Goal: Information Seeking & Learning: Find specific fact

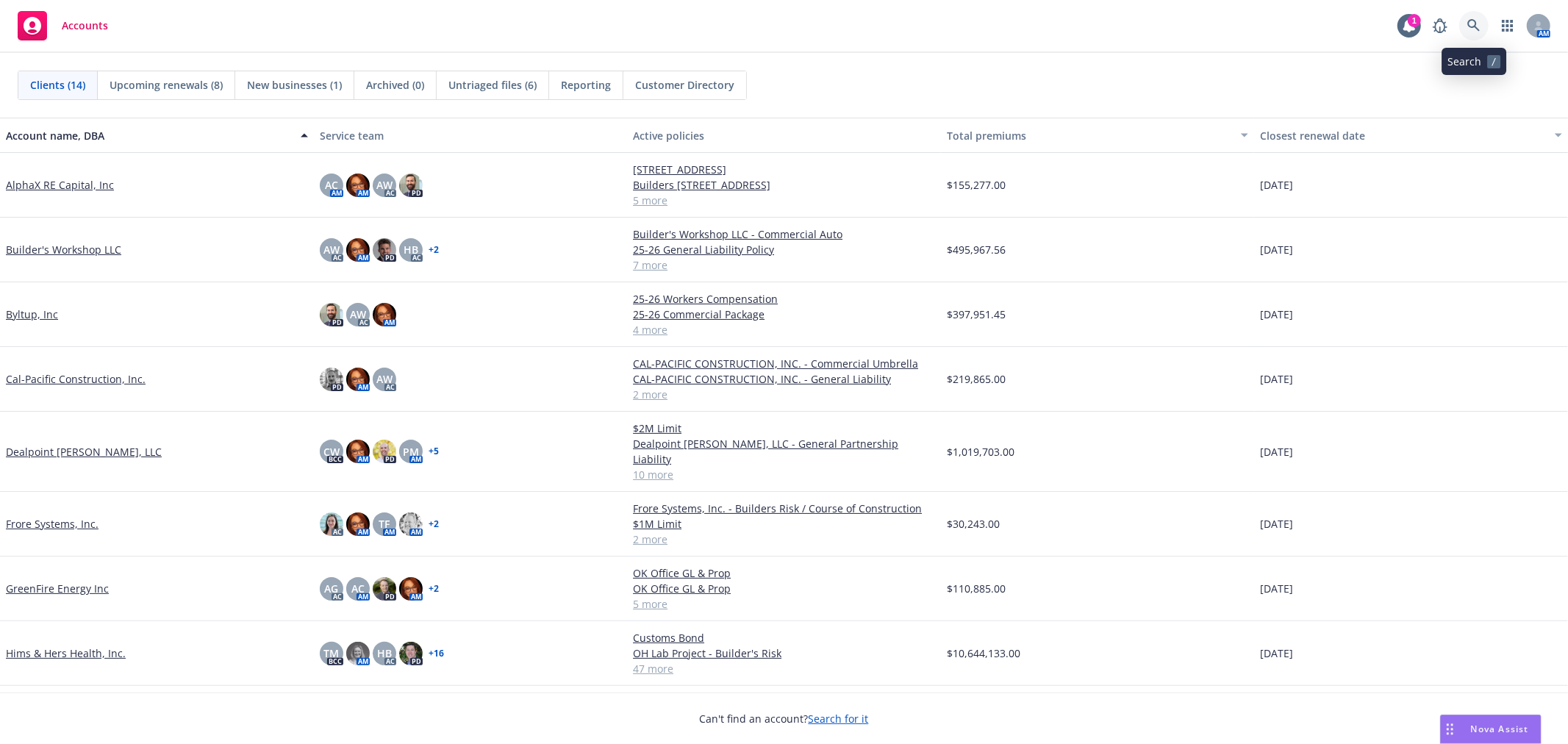
click at [1472, 24] on icon at bounding box center [1474, 26] width 14 height 14
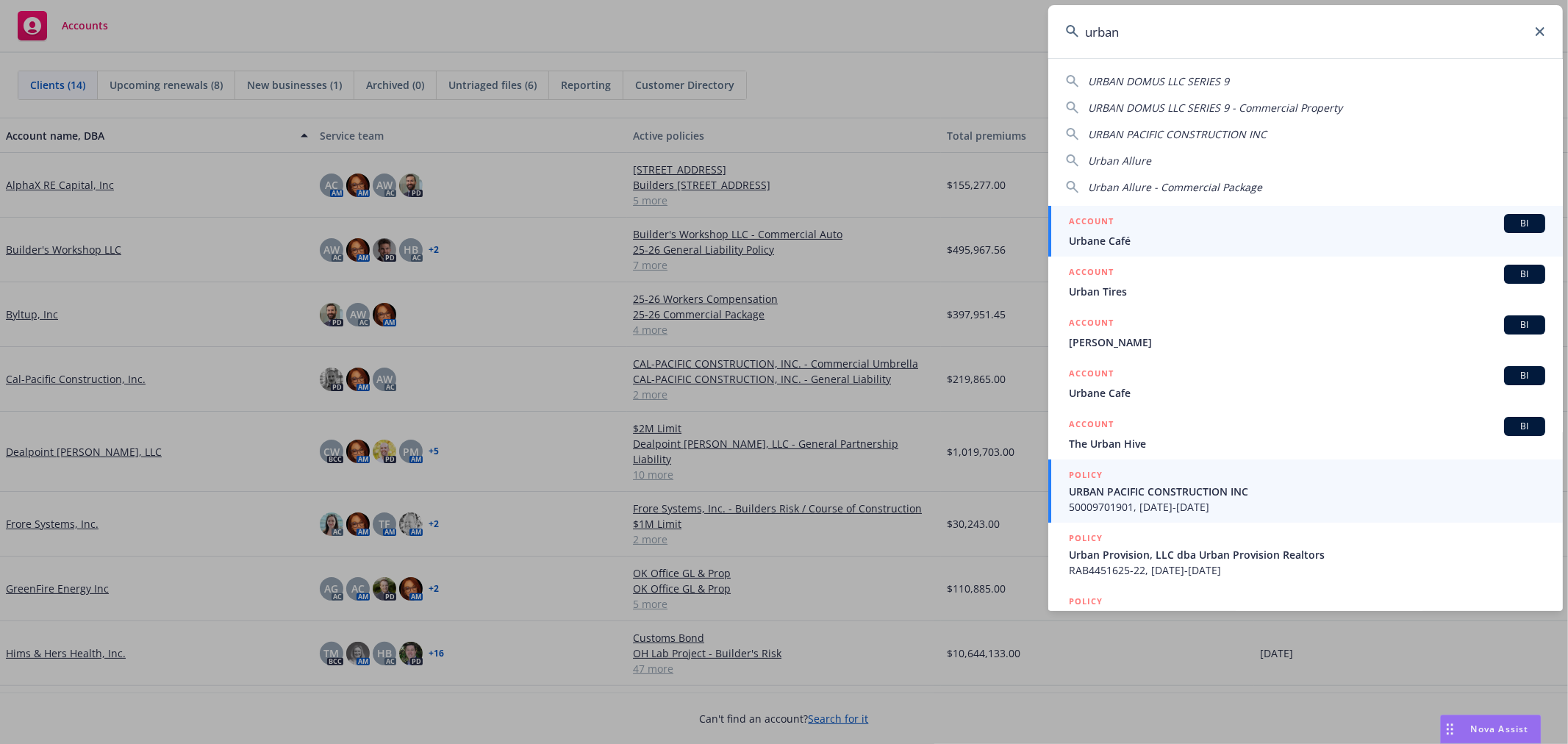
type input "urban"
click at [1220, 496] on span "URBAN PACIFIC CONSTRUCTION INC" at bounding box center [1307, 491] width 476 height 16
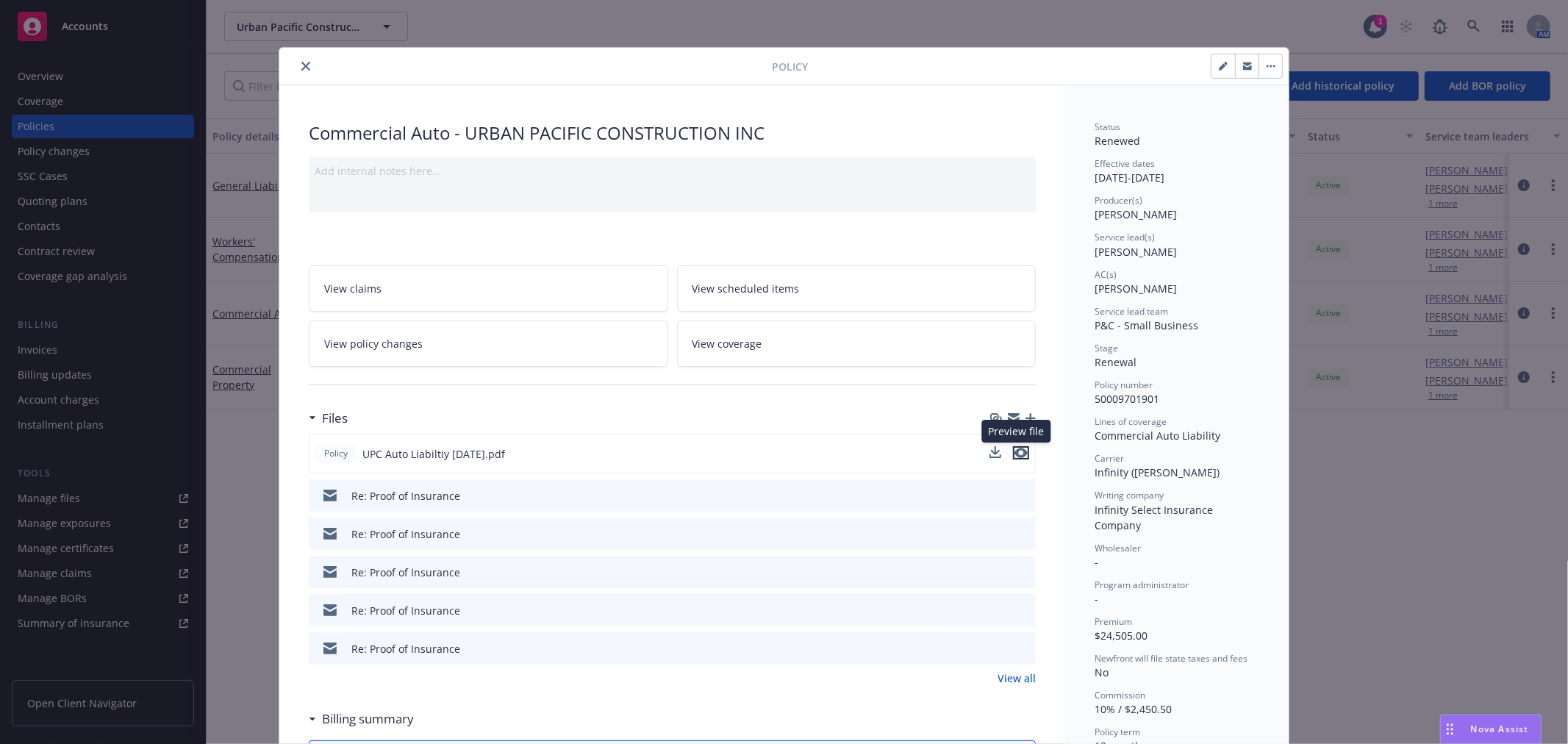
click at [1015, 451] on icon "preview file" at bounding box center [1021, 452] width 14 height 11
click at [301, 63] on icon "close" at bounding box center [305, 65] width 9 height 9
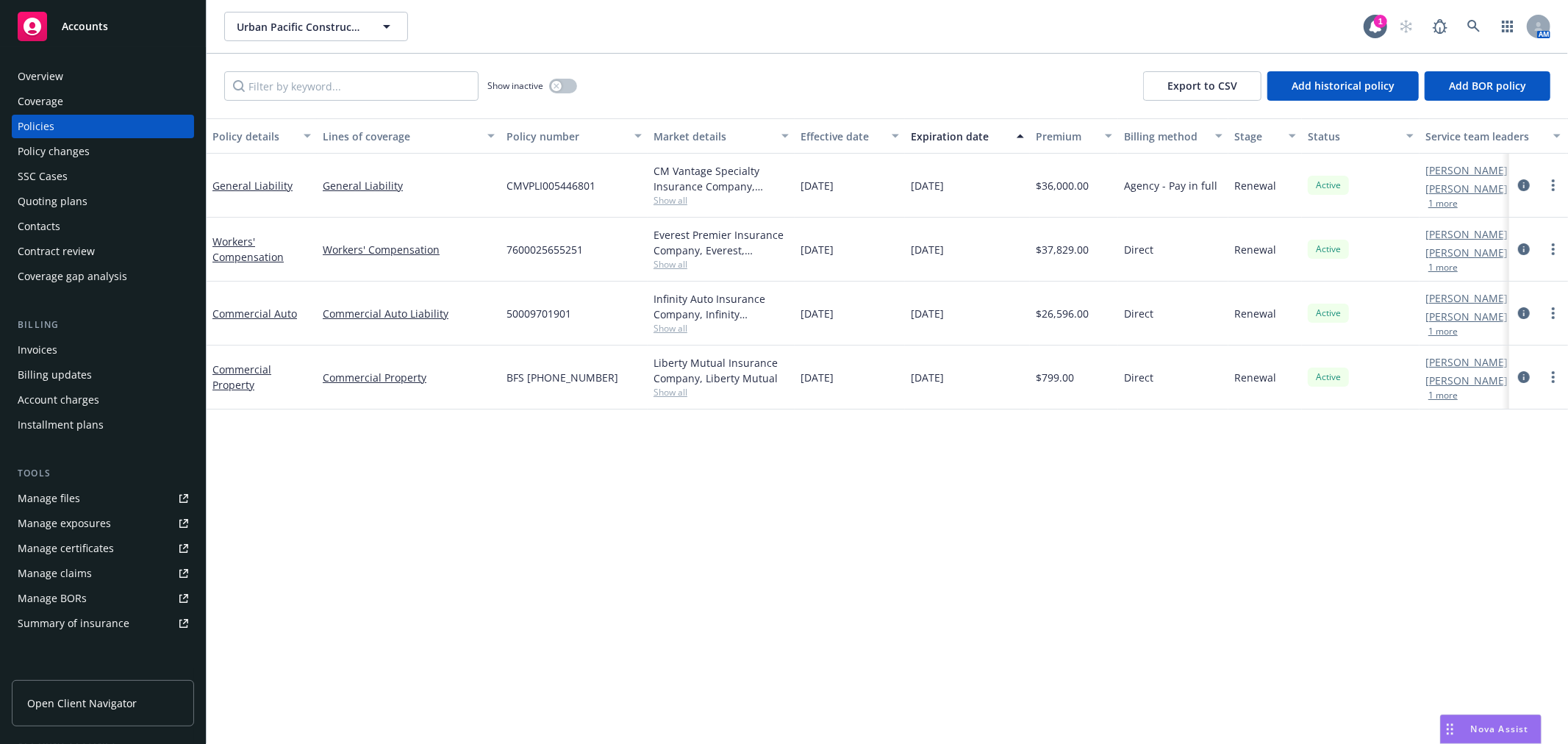
drag, startPoint x: 299, startPoint y: 63, endPoint x: 437, endPoint y: 62, distance: 138.0
click at [437, 62] on div "Show inactive Export to CSV Add historical policy Add BOR policy" at bounding box center [887, 86] width 1361 height 64
click at [555, 88] on icon "button" at bounding box center [557, 86] width 6 height 6
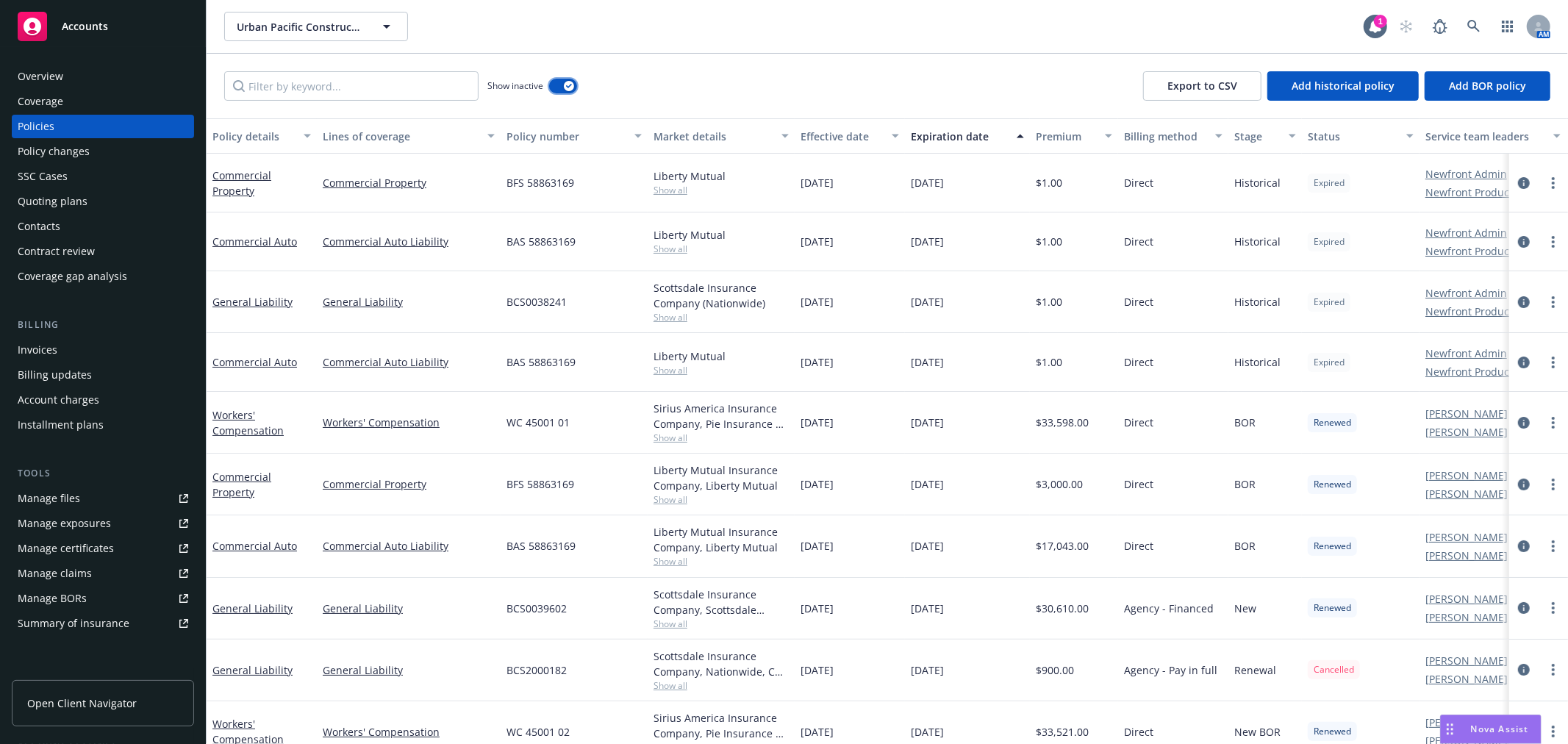
click at [569, 84] on icon "button" at bounding box center [568, 86] width 6 height 5
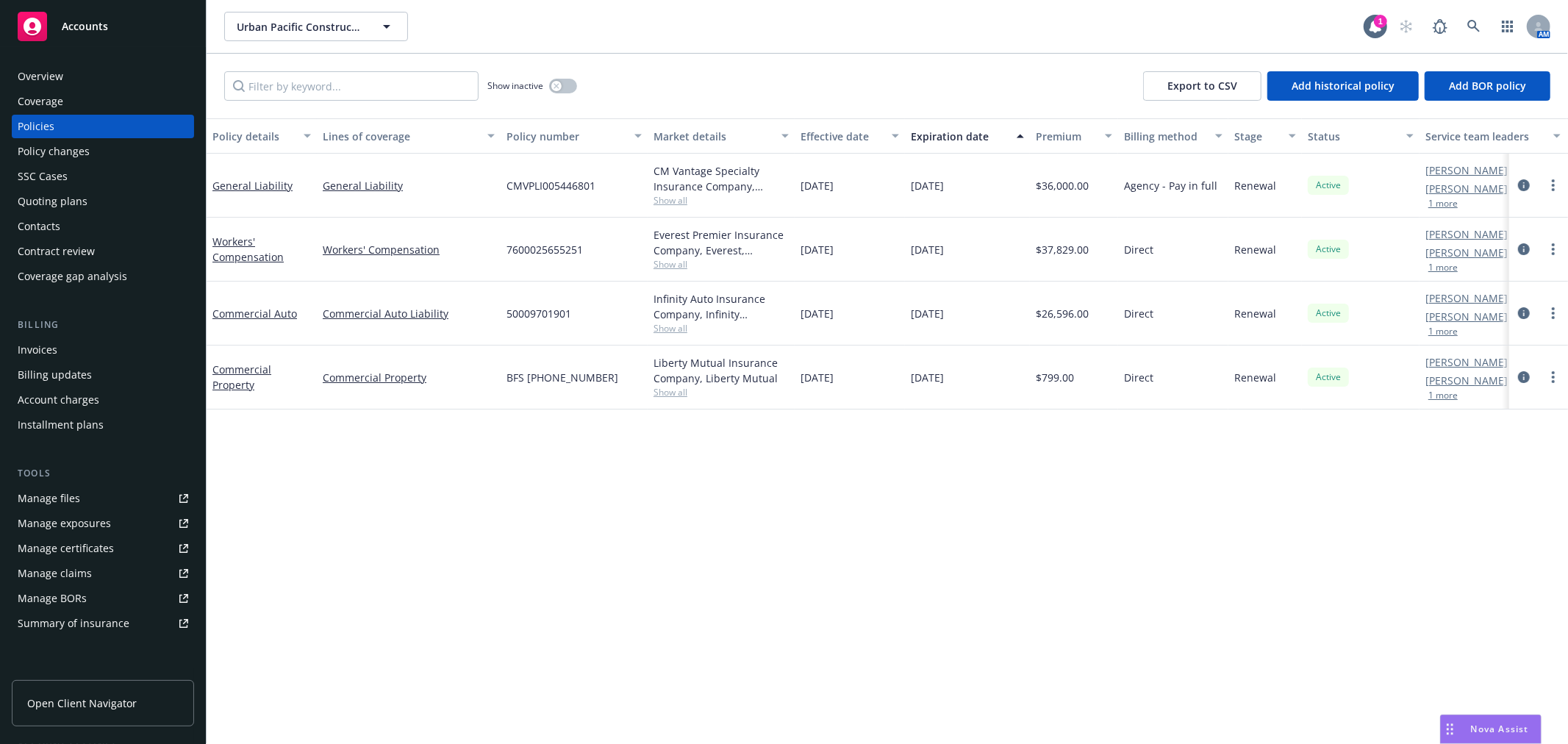
click at [120, 492] on link "Manage files" at bounding box center [102, 498] width 182 height 23
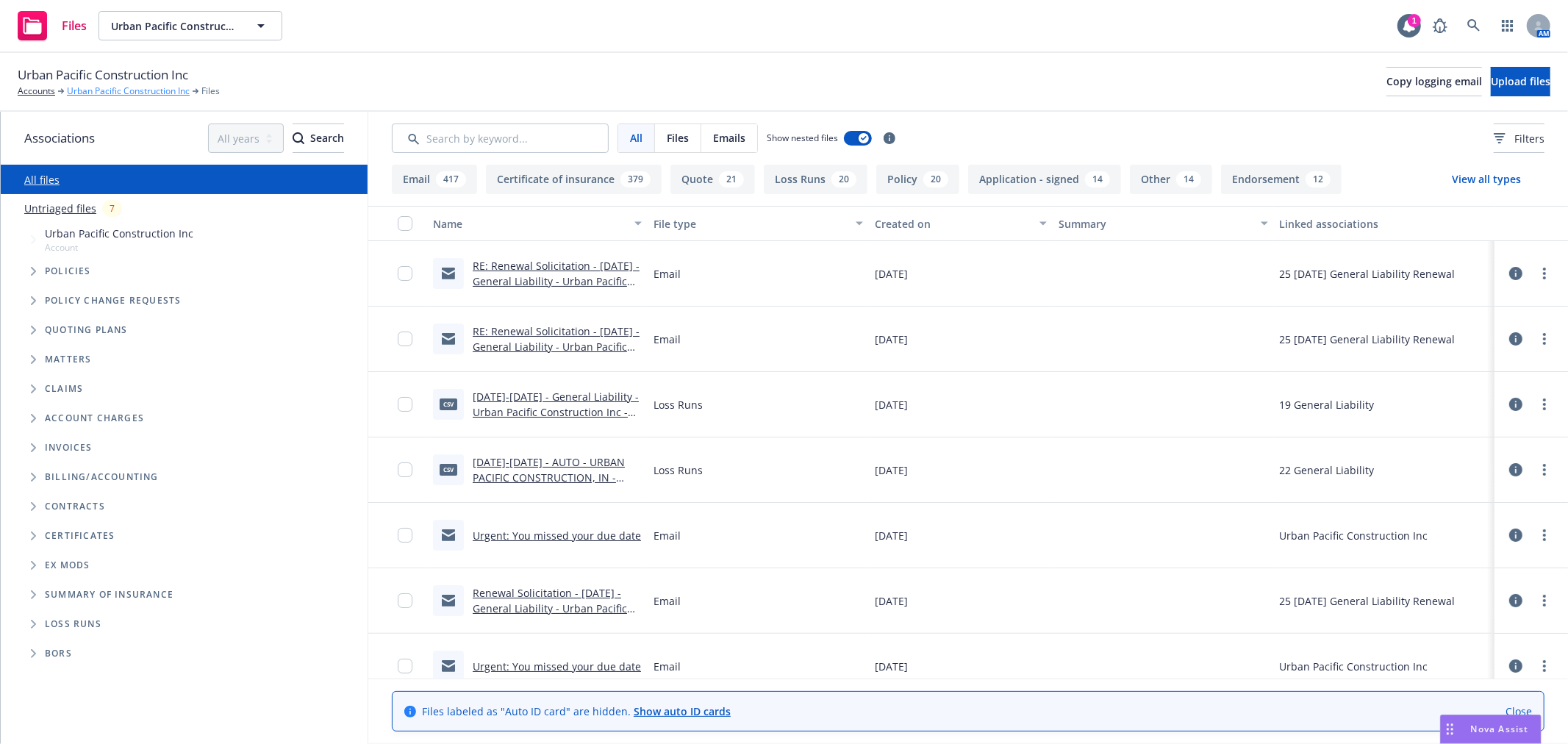
click at [73, 87] on link "Urban Pacific Construction Inc" at bounding box center [129, 92] width 123 height 14
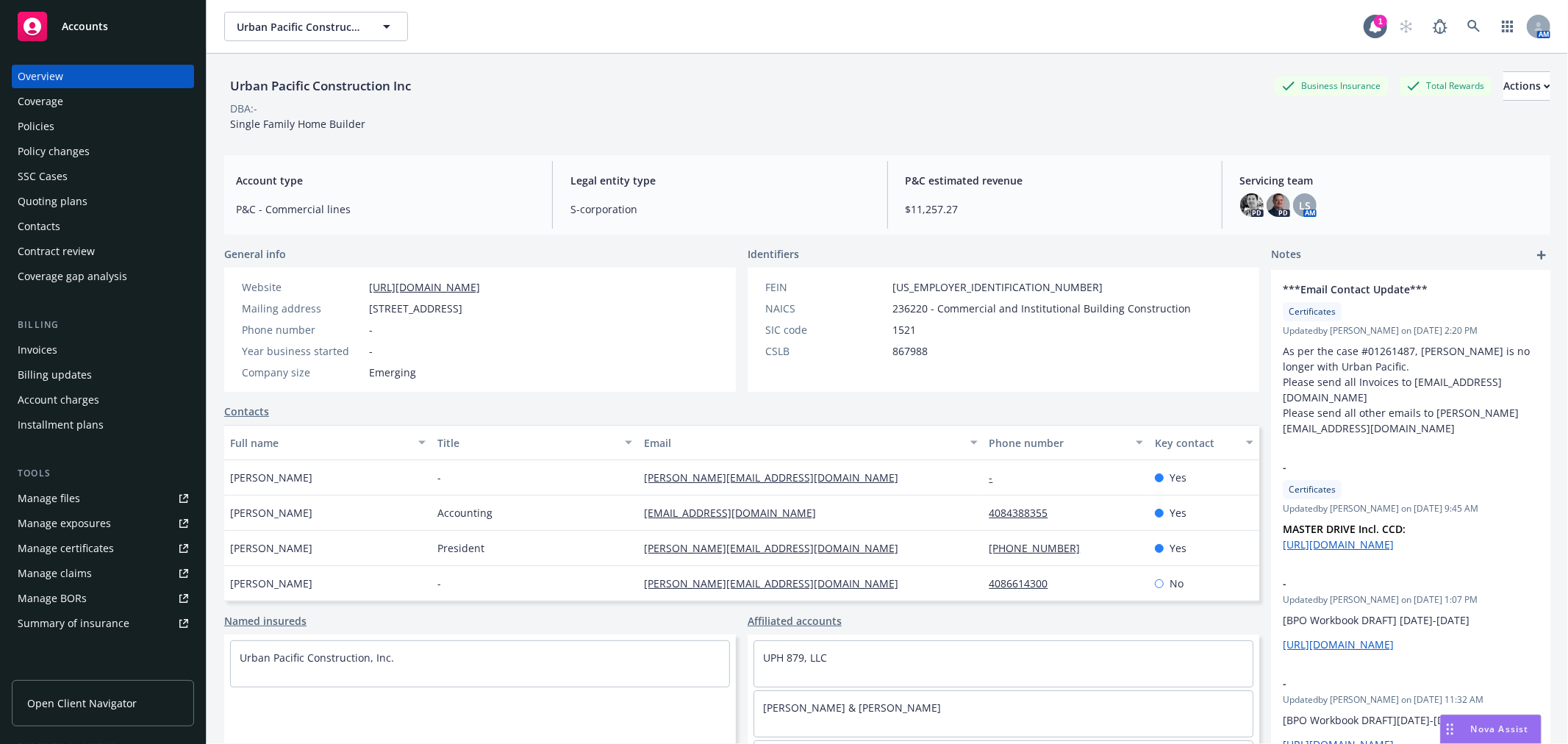
click at [82, 30] on span "Accounts" at bounding box center [84, 26] width 46 height 12
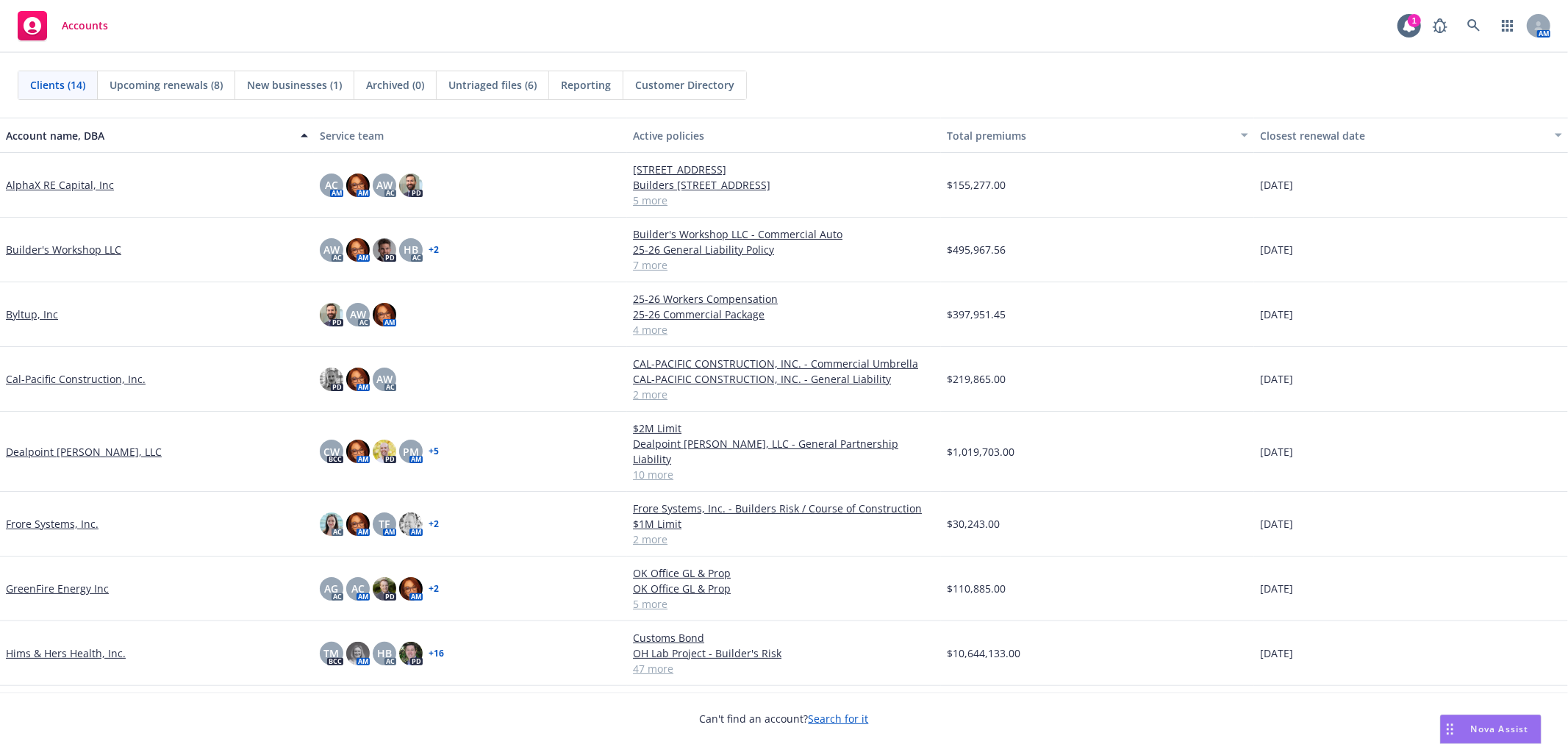
click at [89, 247] on link "Builder's Workshop LLC" at bounding box center [63, 250] width 115 height 16
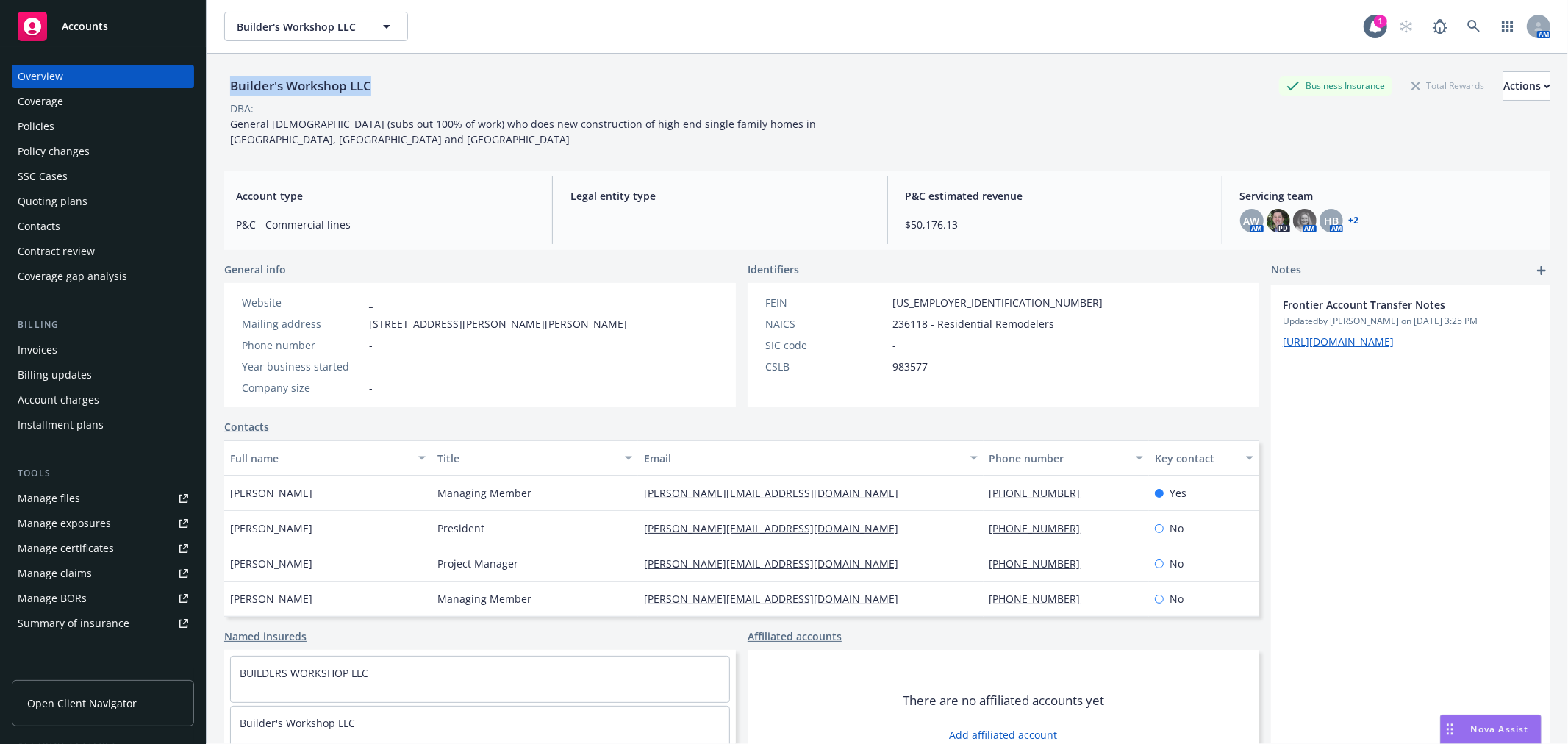
drag, startPoint x: 224, startPoint y: 84, endPoint x: 419, endPoint y: 87, distance: 195.0
click at [419, 87] on div "Builder's Workshop LLC Business Insurance Total Rewards Actions" at bounding box center [887, 86] width 1326 height 29
copy div "Builder's Workshop LLC"
drag, startPoint x: 882, startPoint y: 285, endPoint x: 942, endPoint y: 285, distance: 60.0
click at [942, 294] on div "FEIN 99-1735627" at bounding box center [934, 302] width 349 height 16
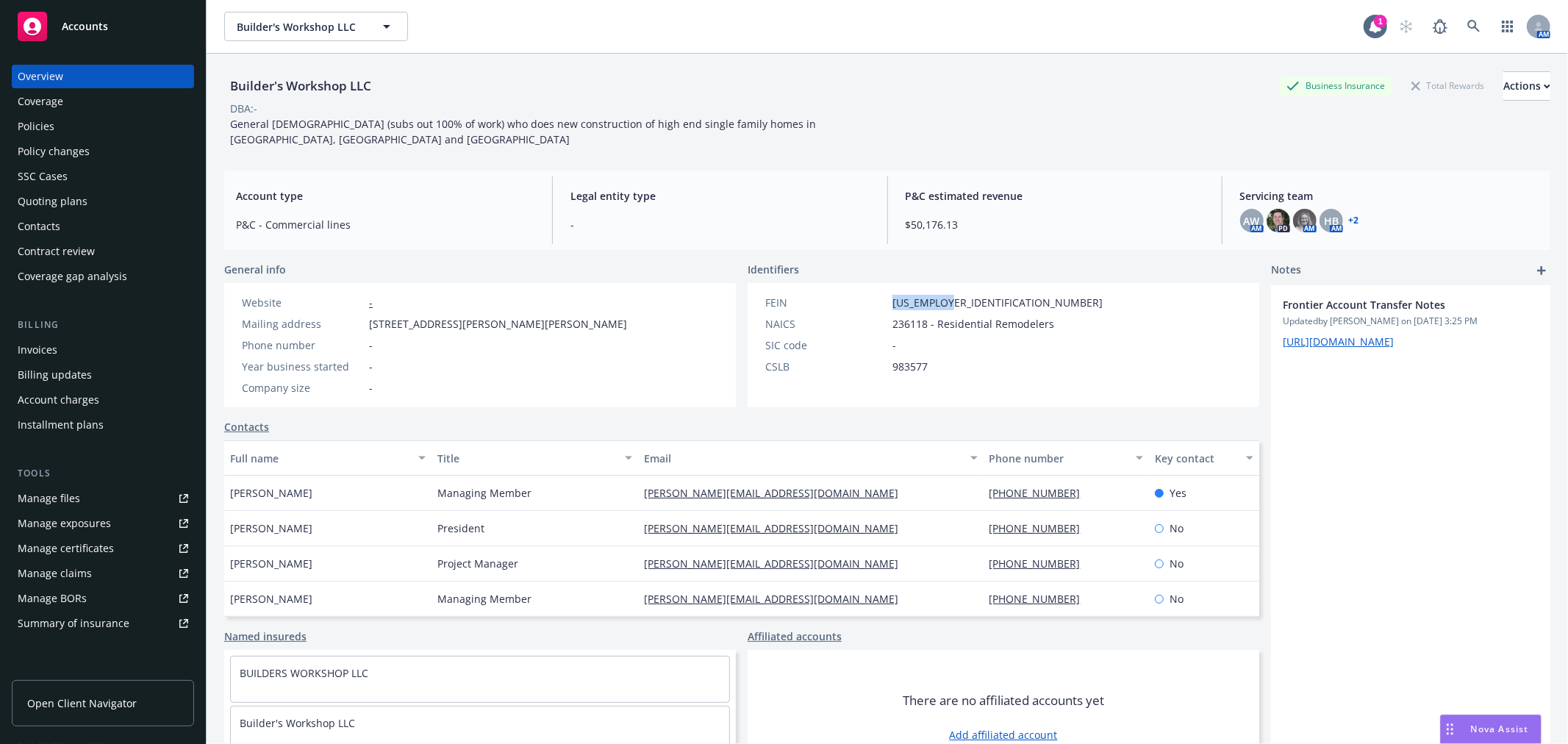
copy div "99-1735627"
click at [55, 123] on div "Policies" at bounding box center [102, 127] width 171 height 23
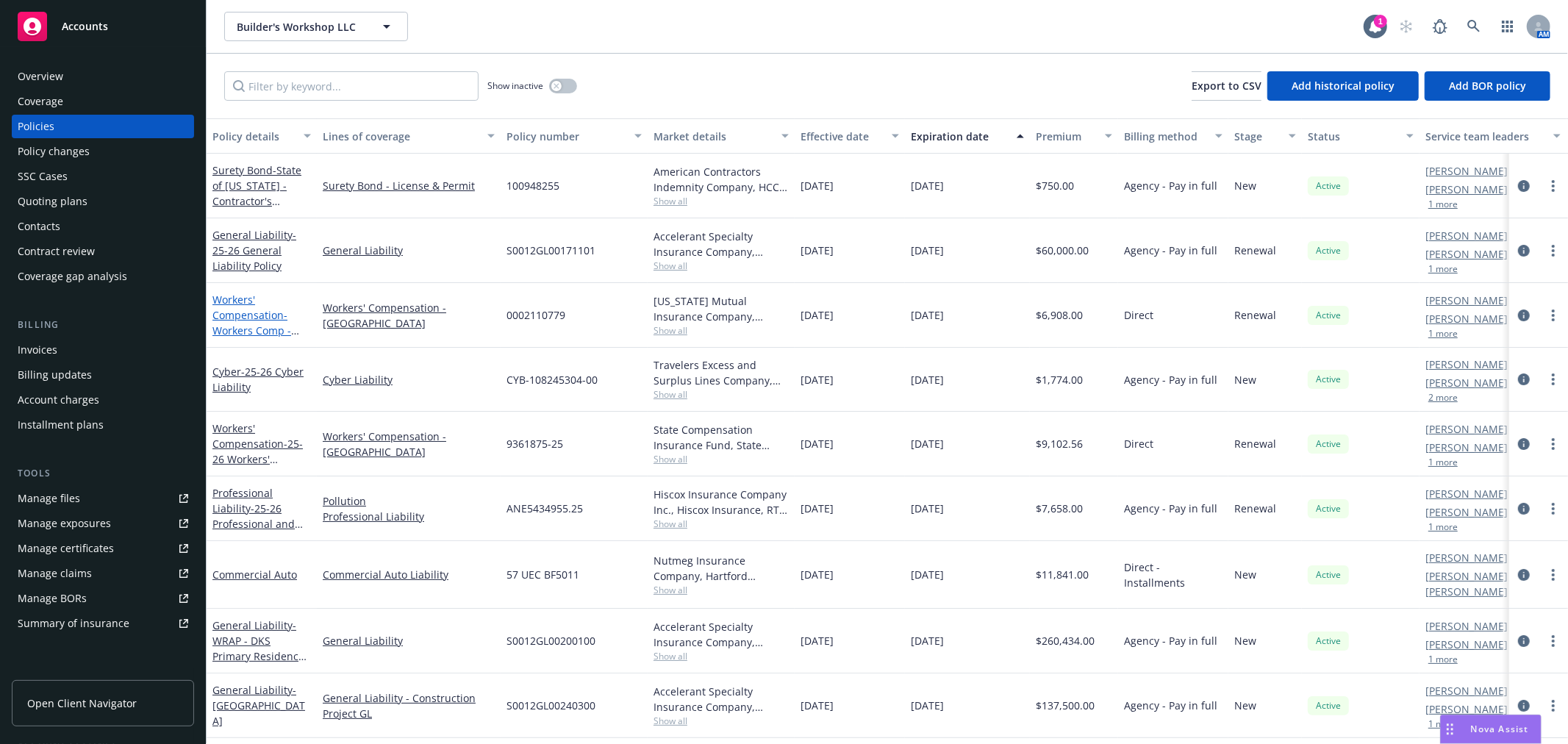
click at [245, 312] on link "Workers' Compensation - Workers Comp - TX" at bounding box center [258, 331] width 93 height 76
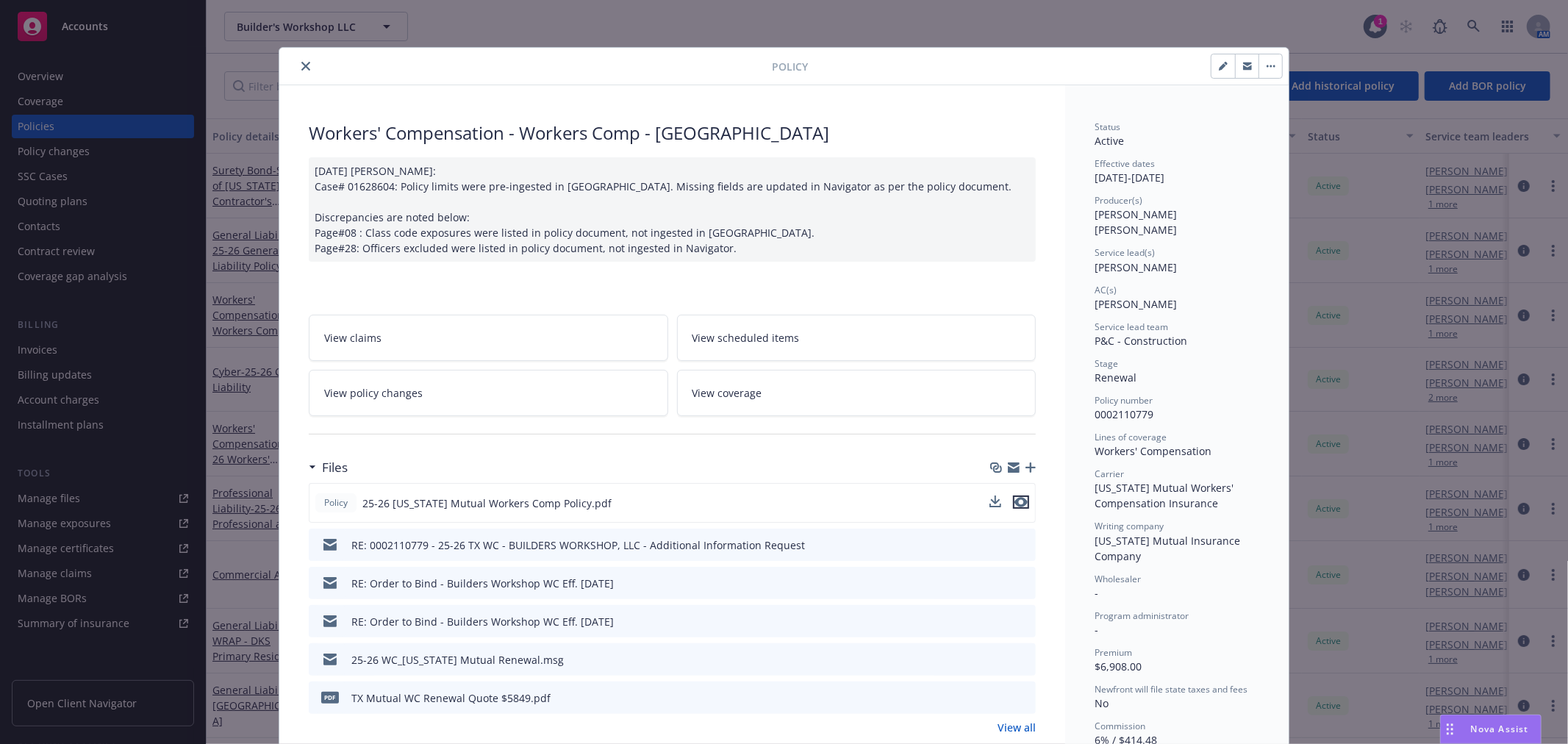
click at [1014, 500] on icon "preview file" at bounding box center [1021, 502] width 14 height 11
click at [301, 64] on icon "close" at bounding box center [305, 65] width 9 height 9
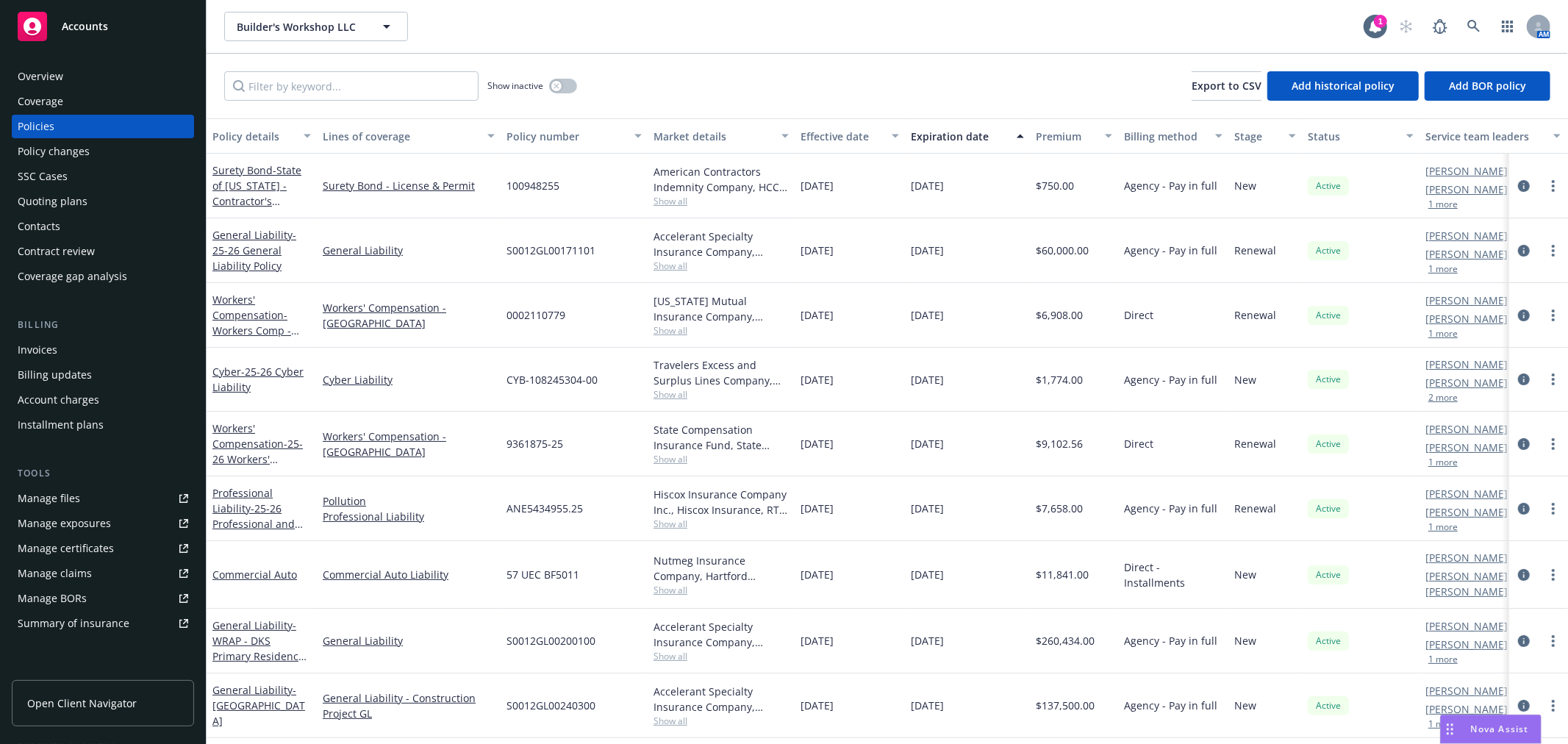
click at [52, 568] on div "Manage claims" at bounding box center [55, 573] width 74 height 23
click at [79, 492] on link "Manage files" at bounding box center [102, 498] width 182 height 23
click at [241, 166] on link "Surety Bond - State of Utah - Contractor's License Bond ($50k)" at bounding box center [261, 193] width 98 height 60
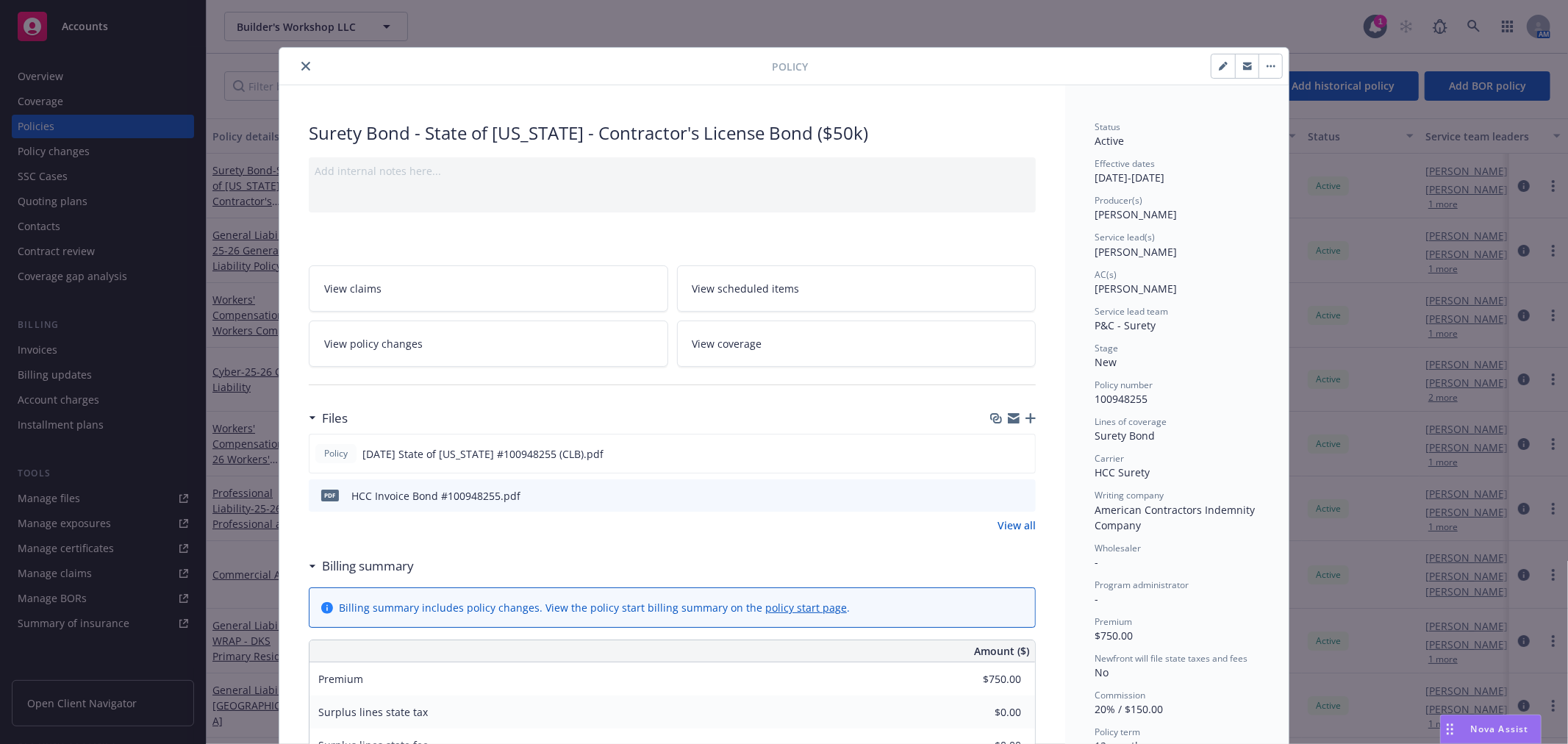
click at [301, 66] on icon "close" at bounding box center [305, 65] width 9 height 9
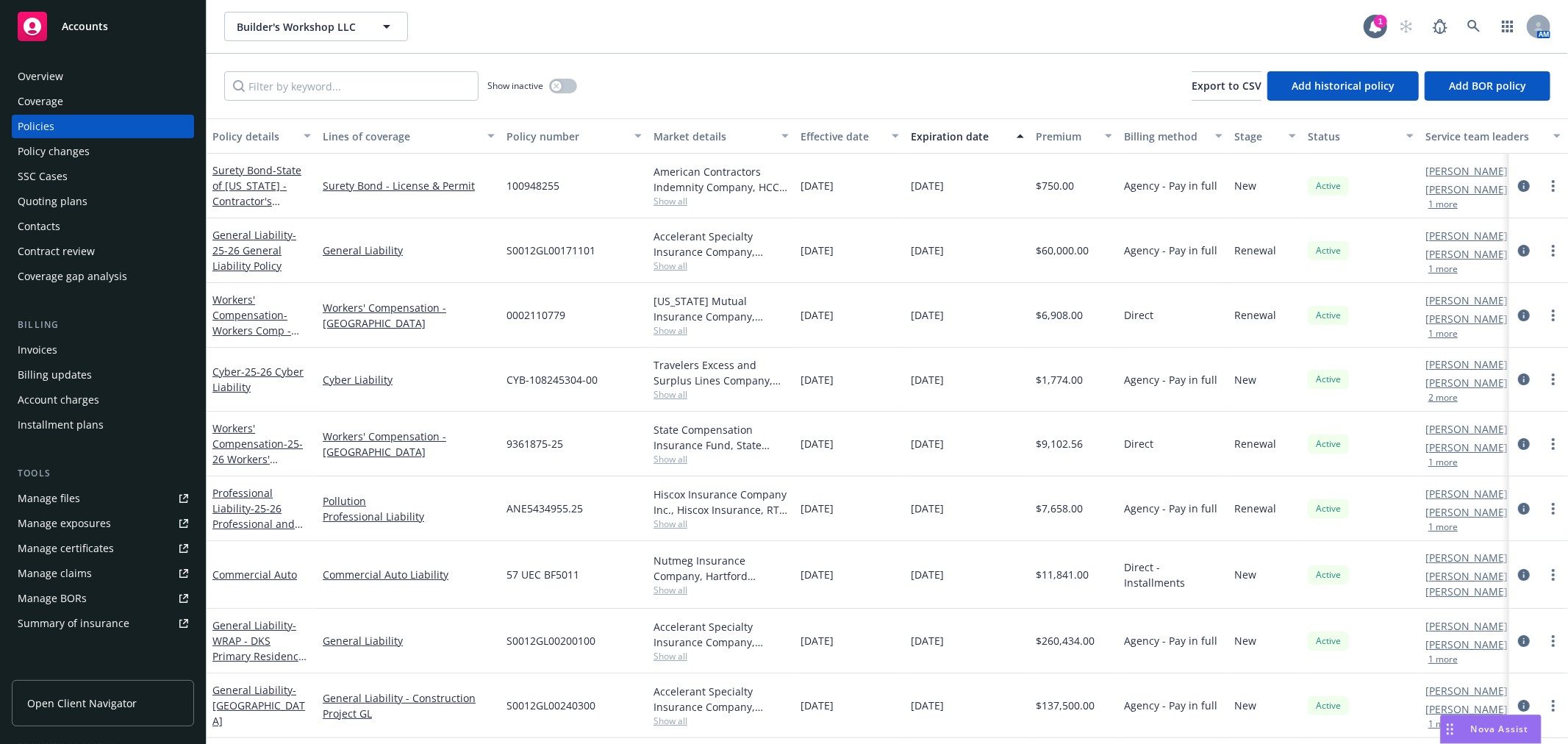
click at [66, 69] on div "Overview" at bounding box center [102, 76] width 171 height 23
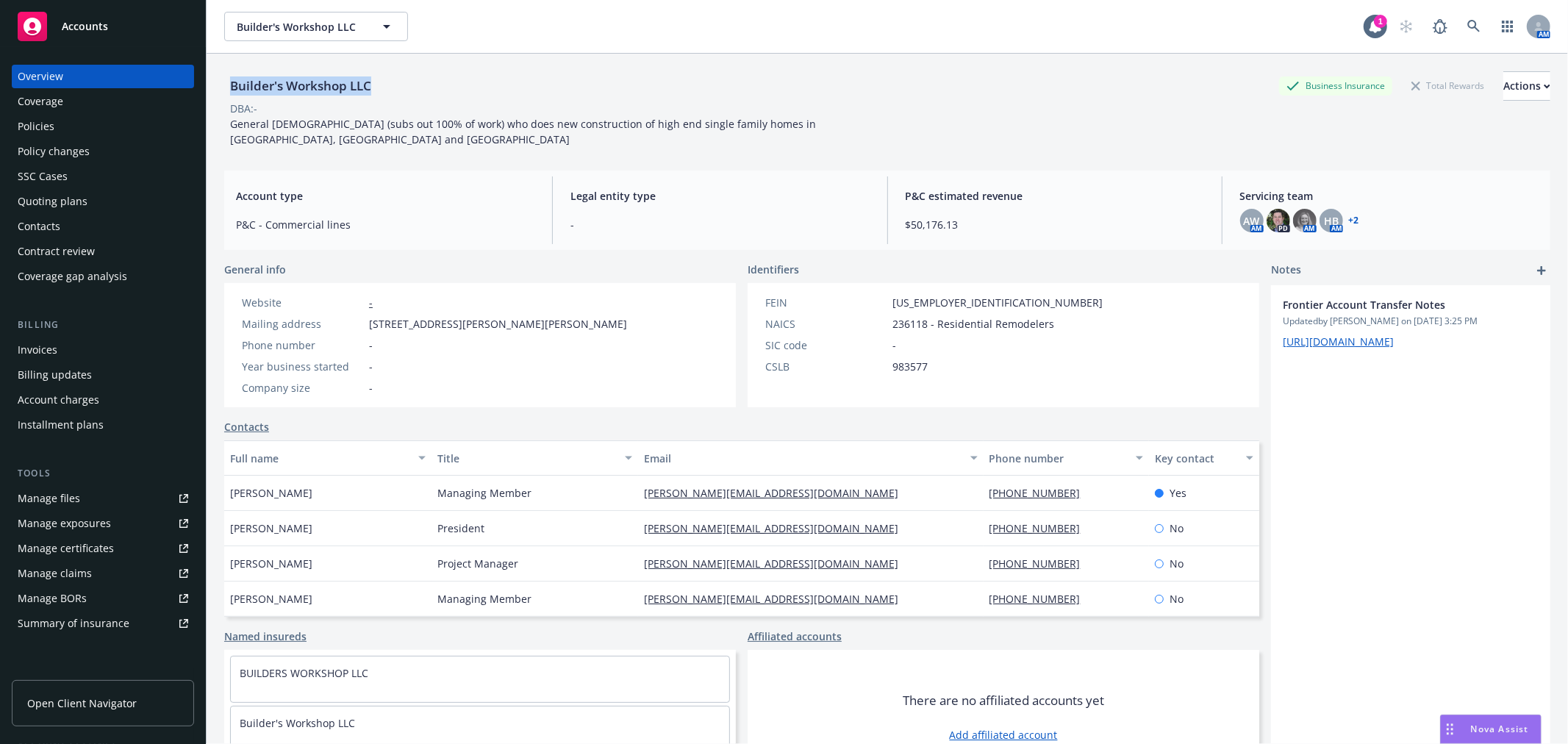
drag, startPoint x: 228, startPoint y: 78, endPoint x: 373, endPoint y: 91, distance: 145.6
click at [373, 91] on div "Builder's Workshop LLC" at bounding box center [300, 86] width 153 height 20
copy div "Builder's Workshop LLC"
drag, startPoint x: 369, startPoint y: 309, endPoint x: 490, endPoint y: 304, distance: 121.1
click at [490, 316] on span "[STREET_ADDRESS][PERSON_NAME][PERSON_NAME]" at bounding box center [497, 324] width 258 height 16
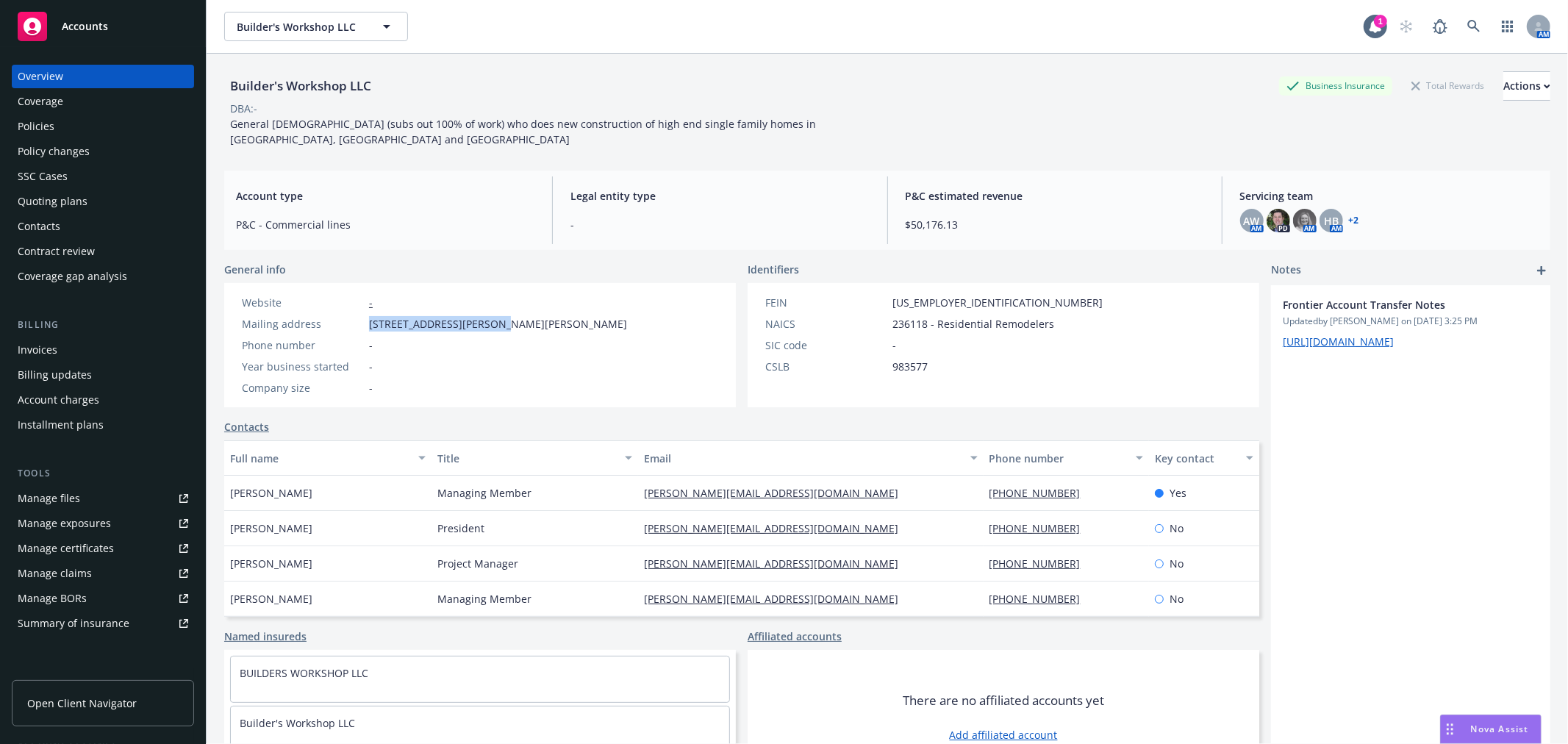
copy span "[STREET_ADDRESS][PERSON_NAME][PERSON_NAME]"
drag, startPoint x: 978, startPoint y: 479, endPoint x: 1046, endPoint y: 486, distance: 68.4
click at [1046, 486] on div "[PHONE_NUMBER]" at bounding box center [1067, 493] width 166 height 35
copy link "[PHONE_NUMBER]"
drag, startPoint x: 953, startPoint y: 287, endPoint x: 878, endPoint y: 290, distance: 75.1
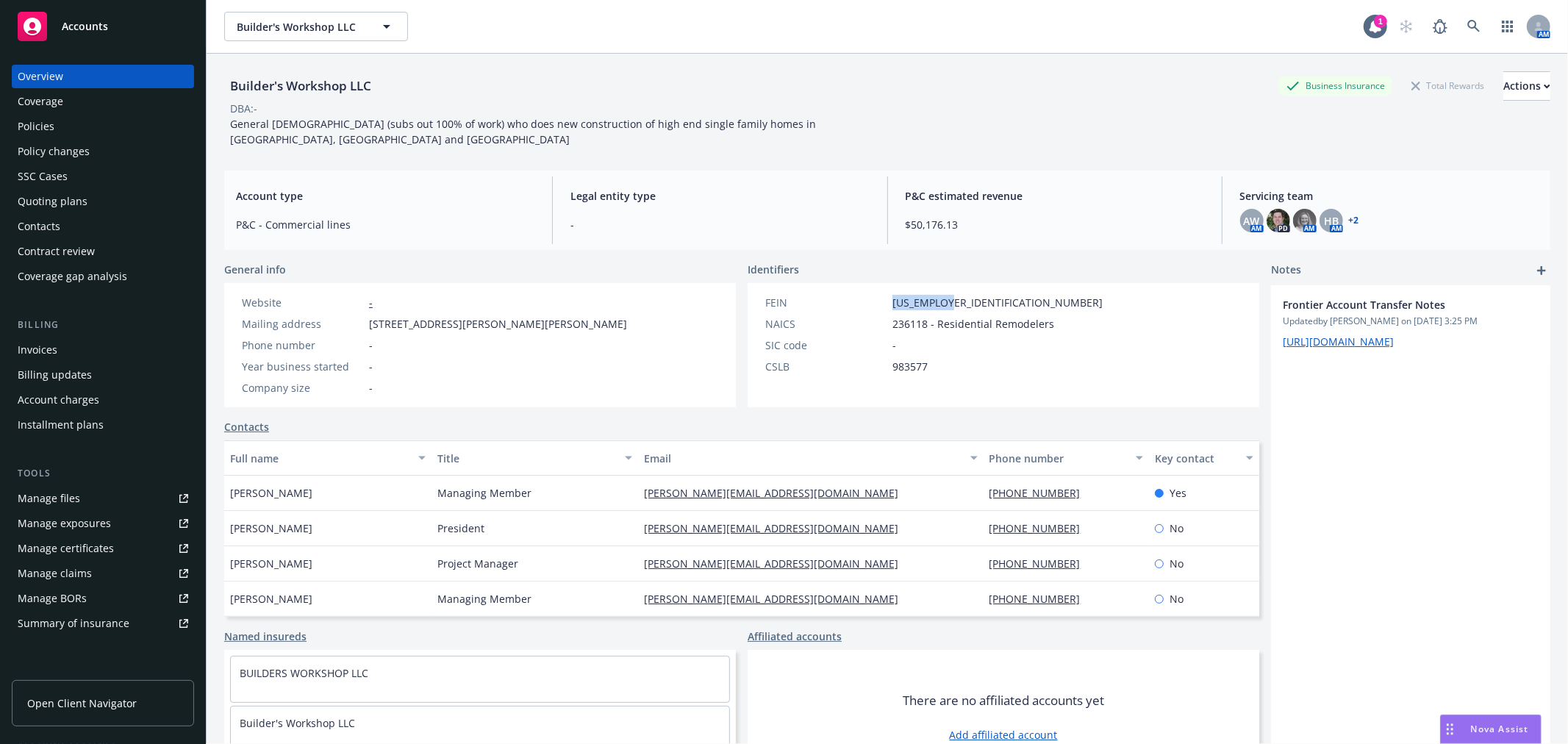
click at [878, 294] on div "FEIN 99-1735627" at bounding box center [934, 302] width 349 height 16
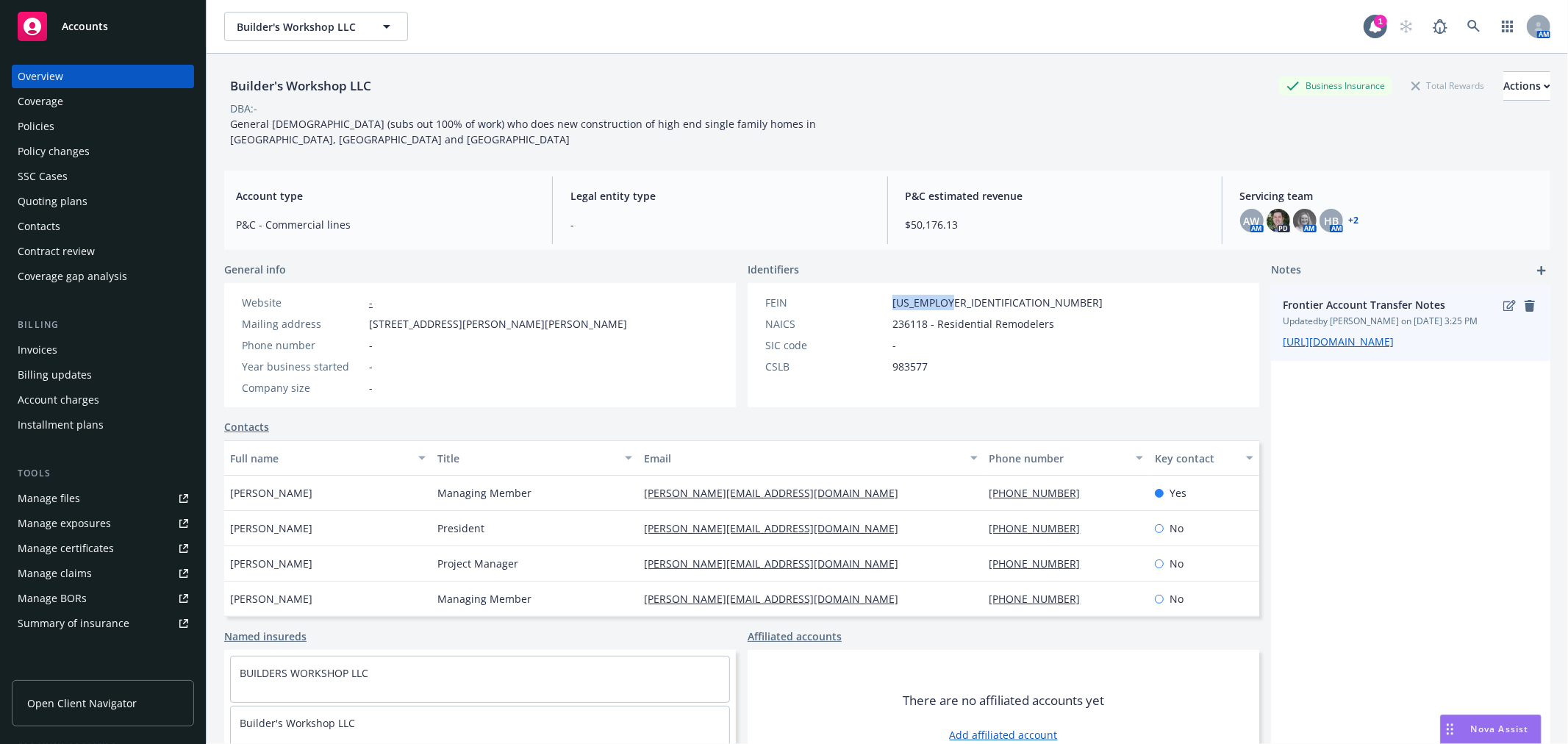
copy div "[US_EMPLOYER_IDENTIFICATION_NUMBER]"
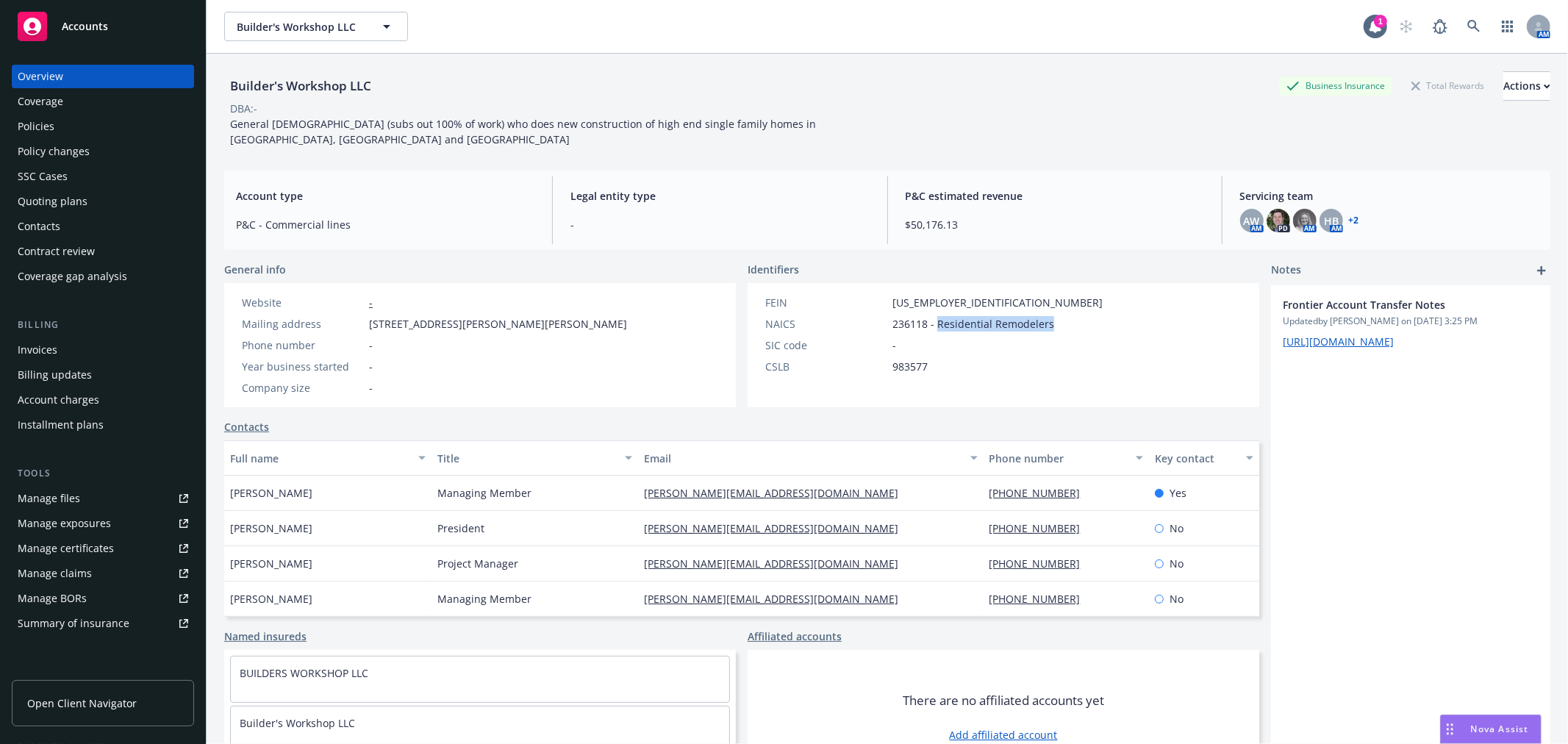
drag, startPoint x: 1068, startPoint y: 315, endPoint x: 931, endPoint y: 312, distance: 137.0
click at [931, 312] on div "FEIN 99-1735627 NAICS 236118 - Residential Remodelers SIC code - CSLB 983577" at bounding box center [1003, 344] width 512 height 124
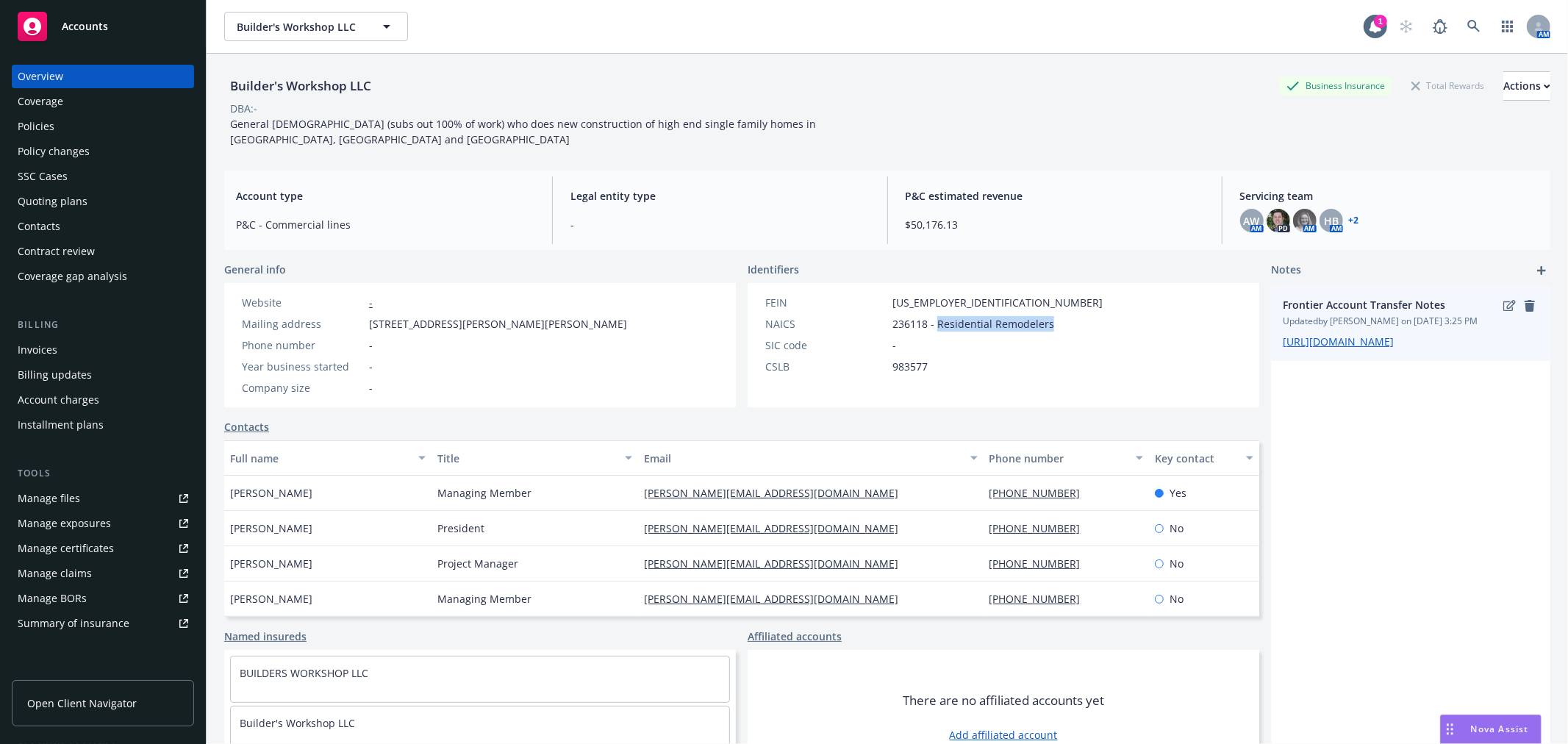
copy span "Residential Remodelers"
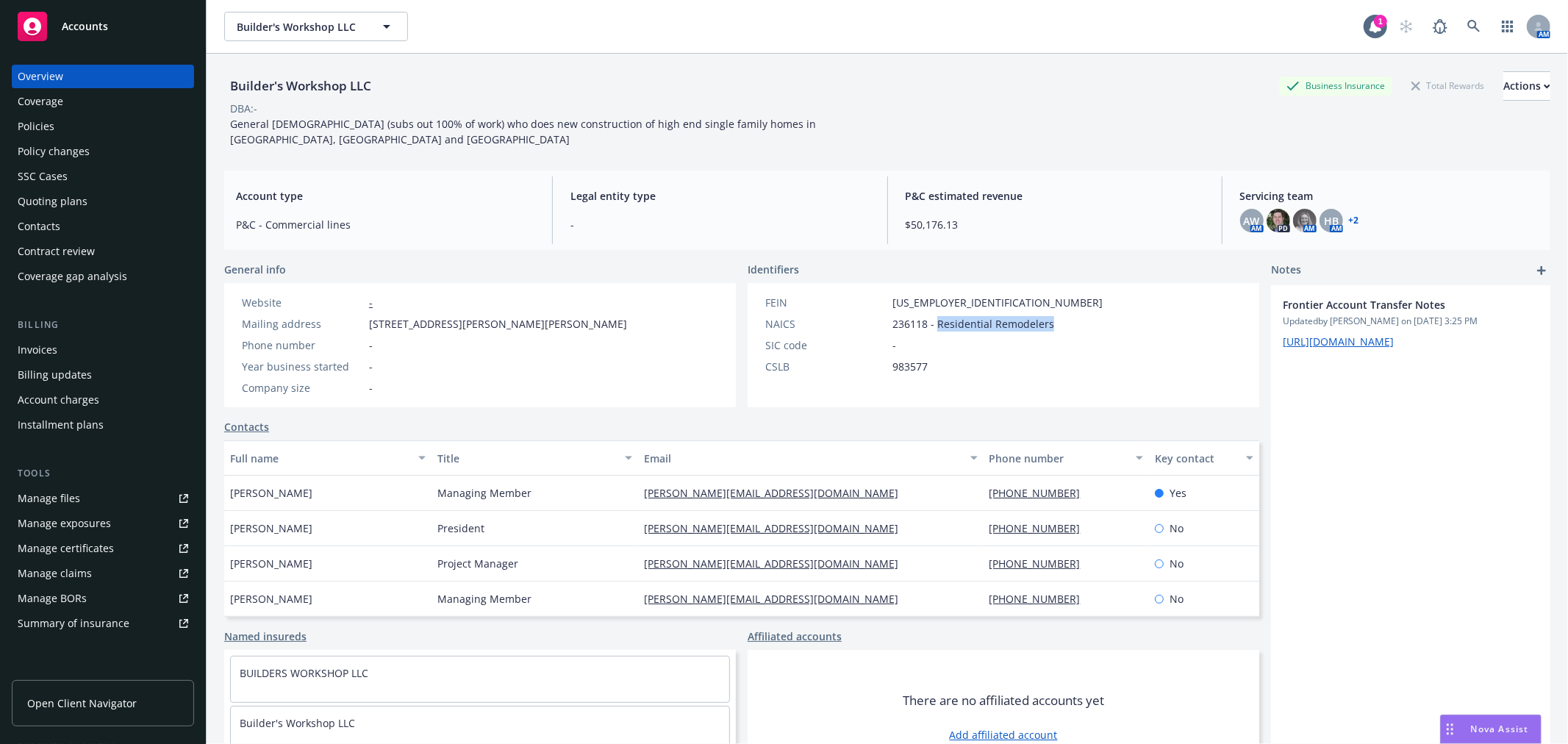
click at [81, 124] on div "Policies" at bounding box center [102, 127] width 171 height 23
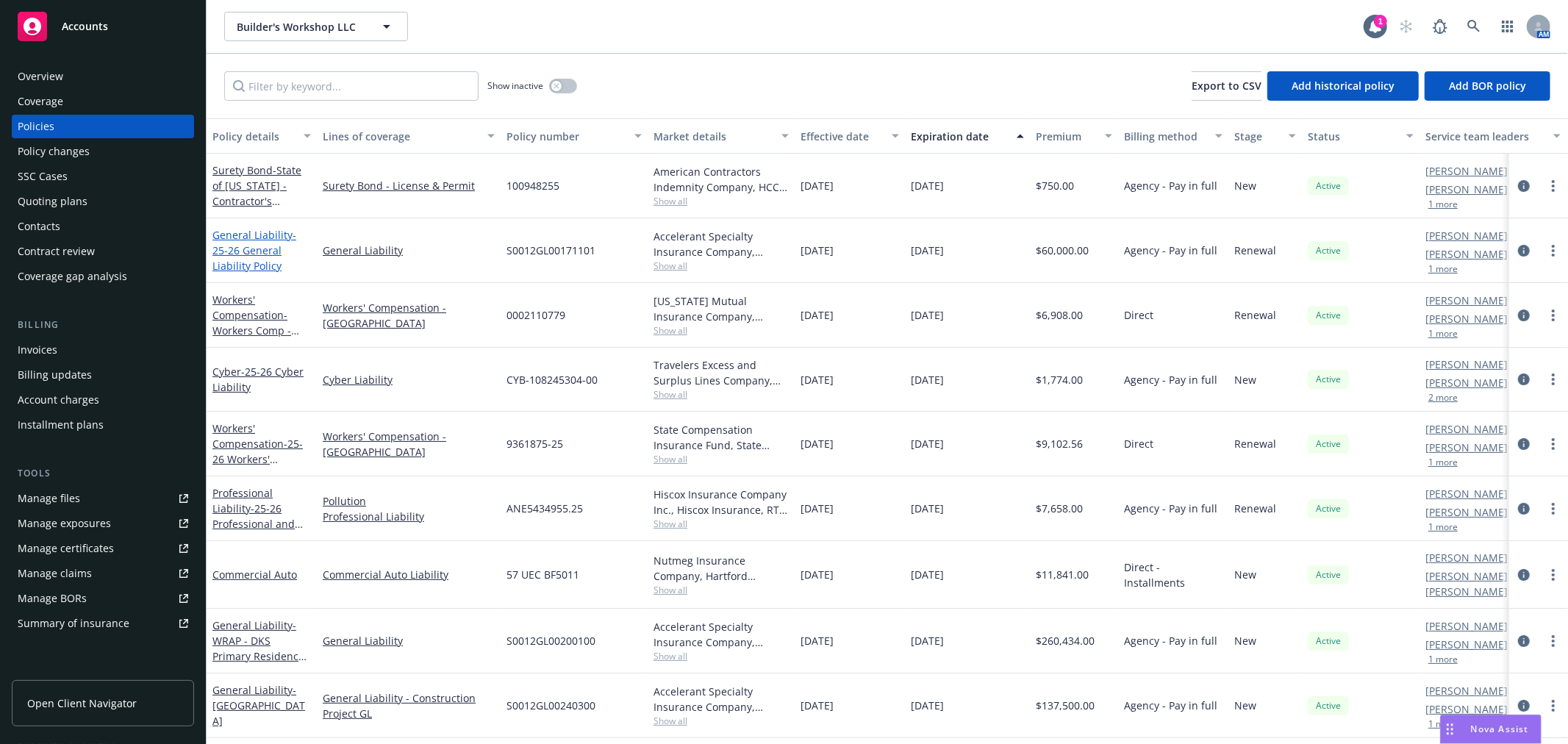
click at [241, 240] on link "General Liability - 25-26 General Liability Policy" at bounding box center [255, 251] width 84 height 45
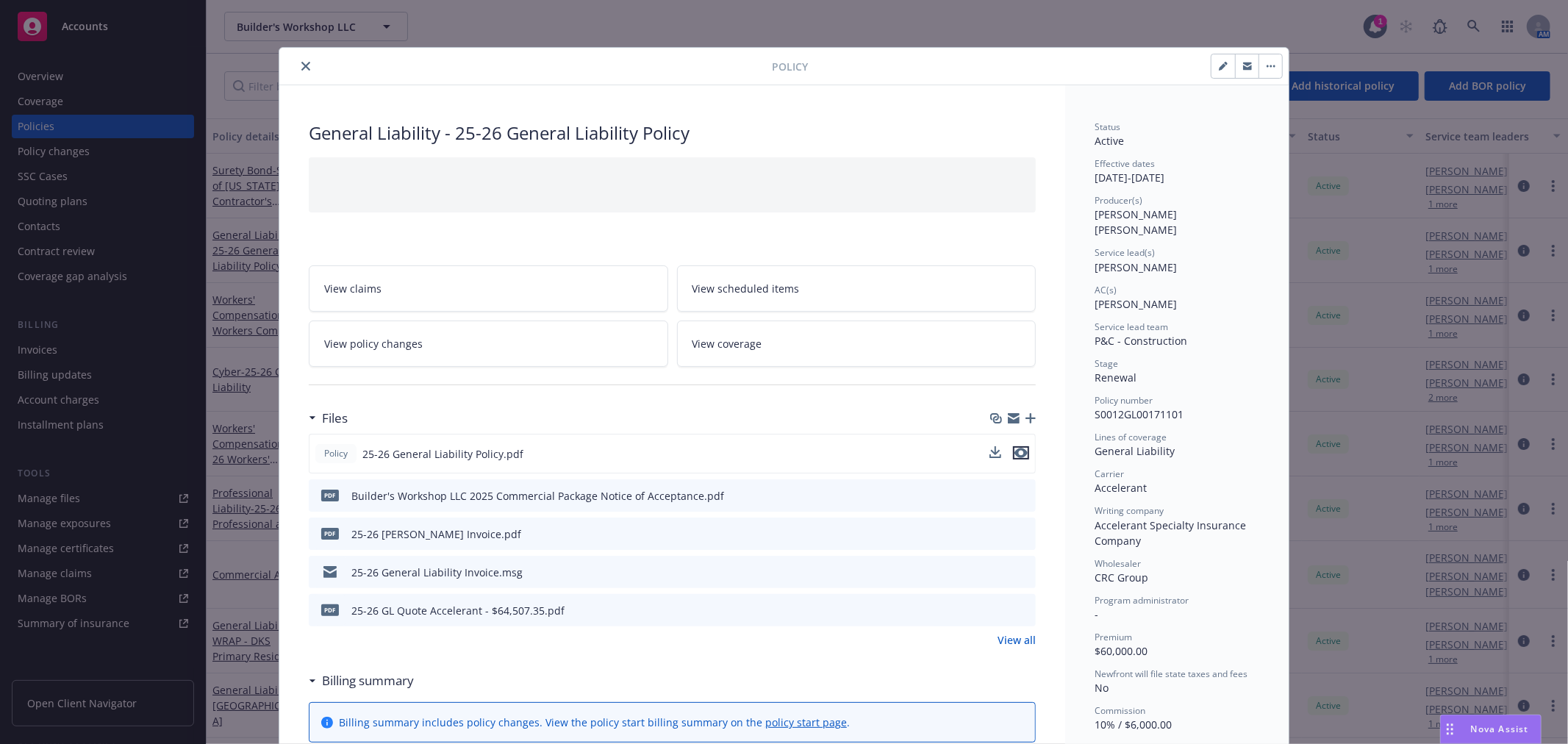
click at [1018, 450] on icon "preview file" at bounding box center [1021, 452] width 14 height 11
click at [301, 64] on icon "close" at bounding box center [305, 65] width 9 height 9
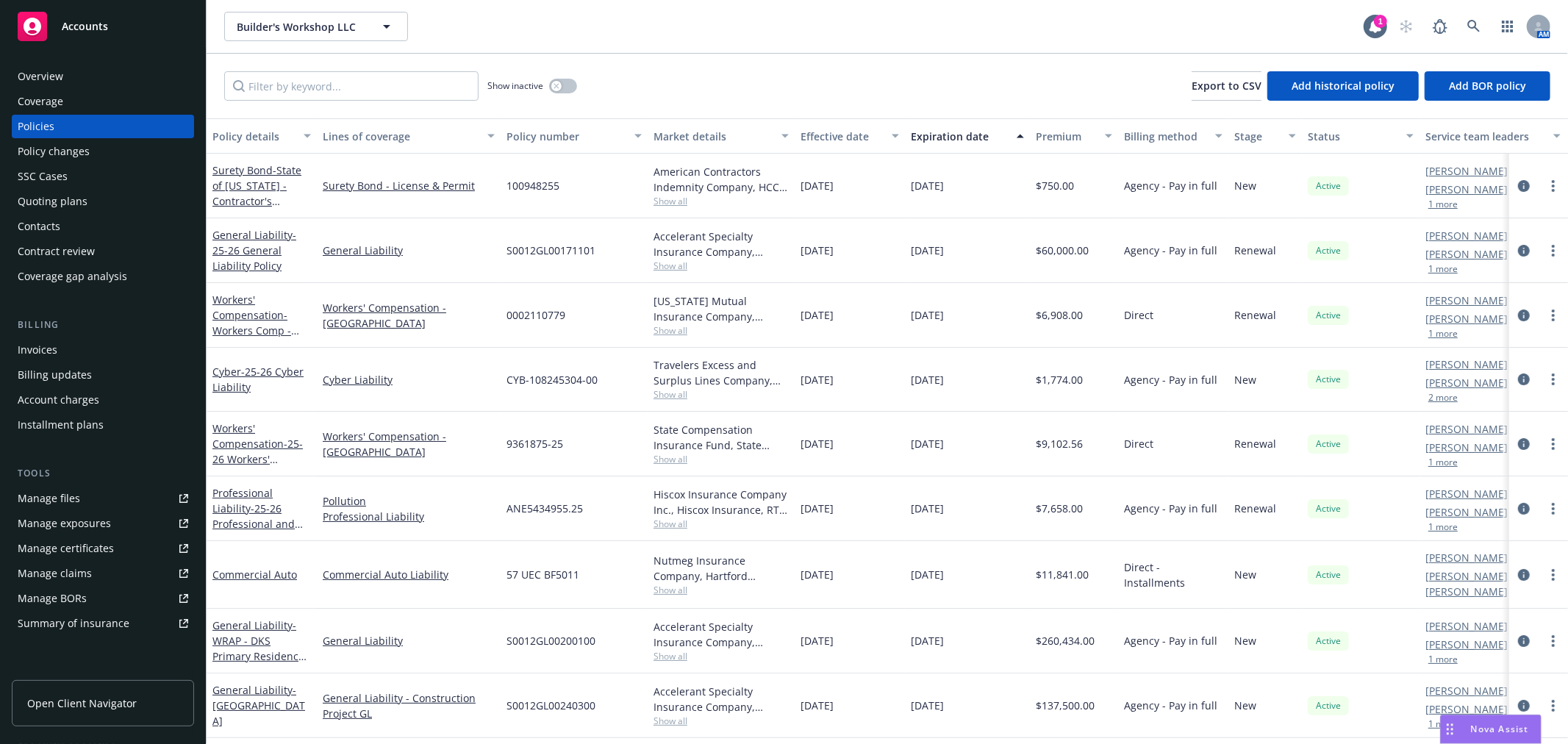
click at [79, 79] on div "Overview" at bounding box center [102, 76] width 171 height 23
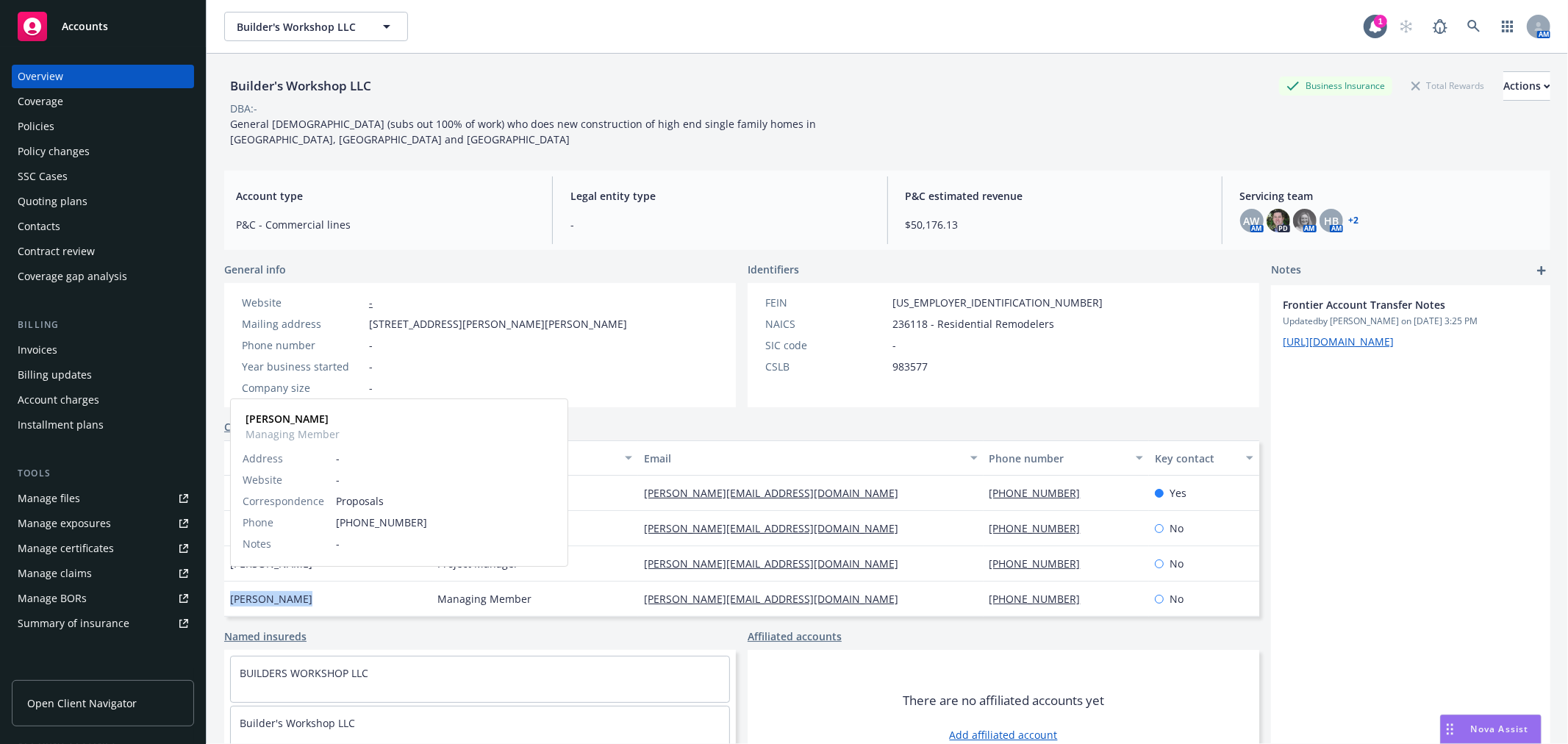
drag, startPoint x: 228, startPoint y: 583, endPoint x: 294, endPoint y: 584, distance: 66.0
click at [294, 584] on div "Geoff Hackett Geoff Hackett Managing Member Address - Website - Correspondence …" at bounding box center [328, 599] width 208 height 35
click at [85, 127] on div "Policies" at bounding box center [102, 127] width 171 height 23
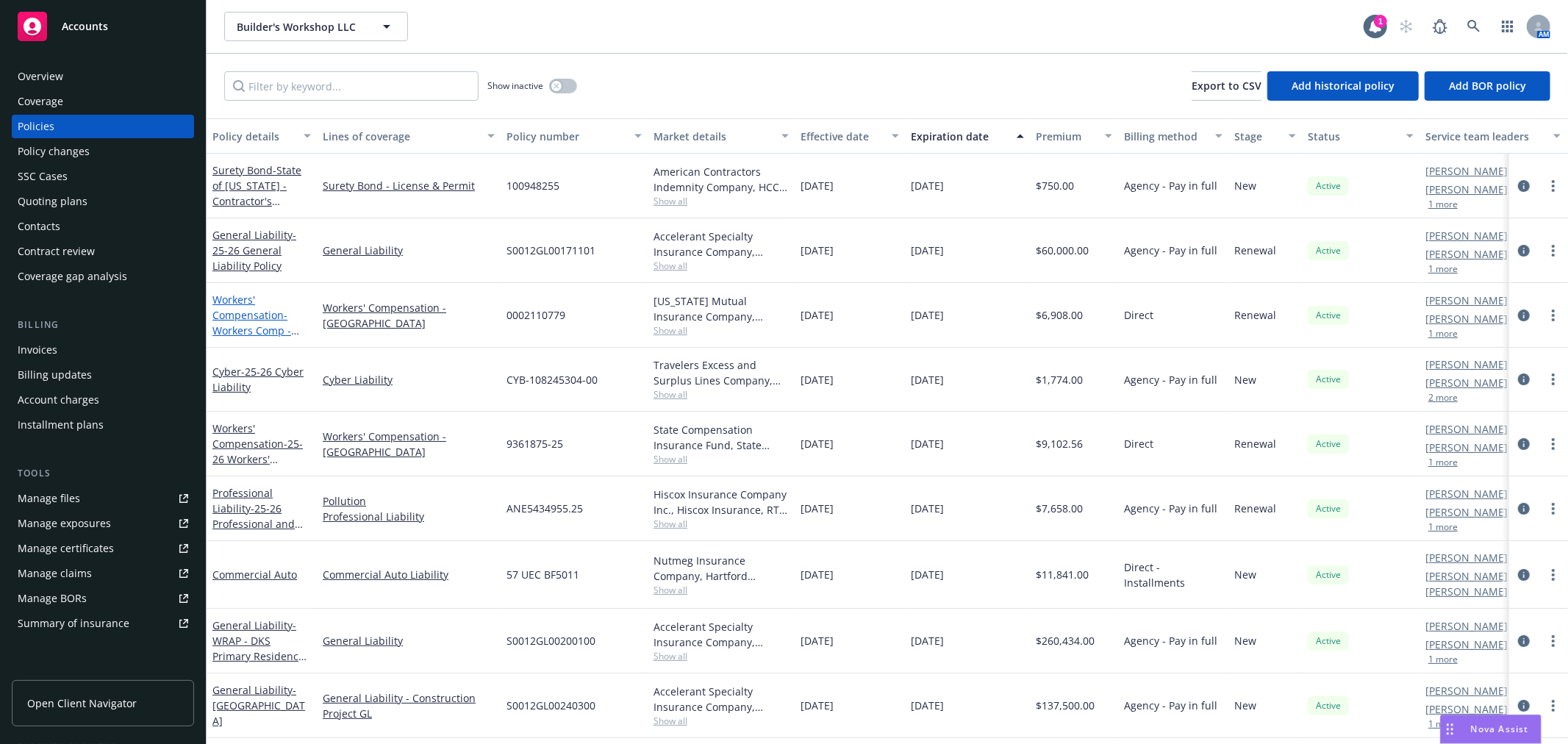
click at [255, 316] on link "Workers' Compensation - Workers Comp - TX" at bounding box center [258, 331] width 93 height 76
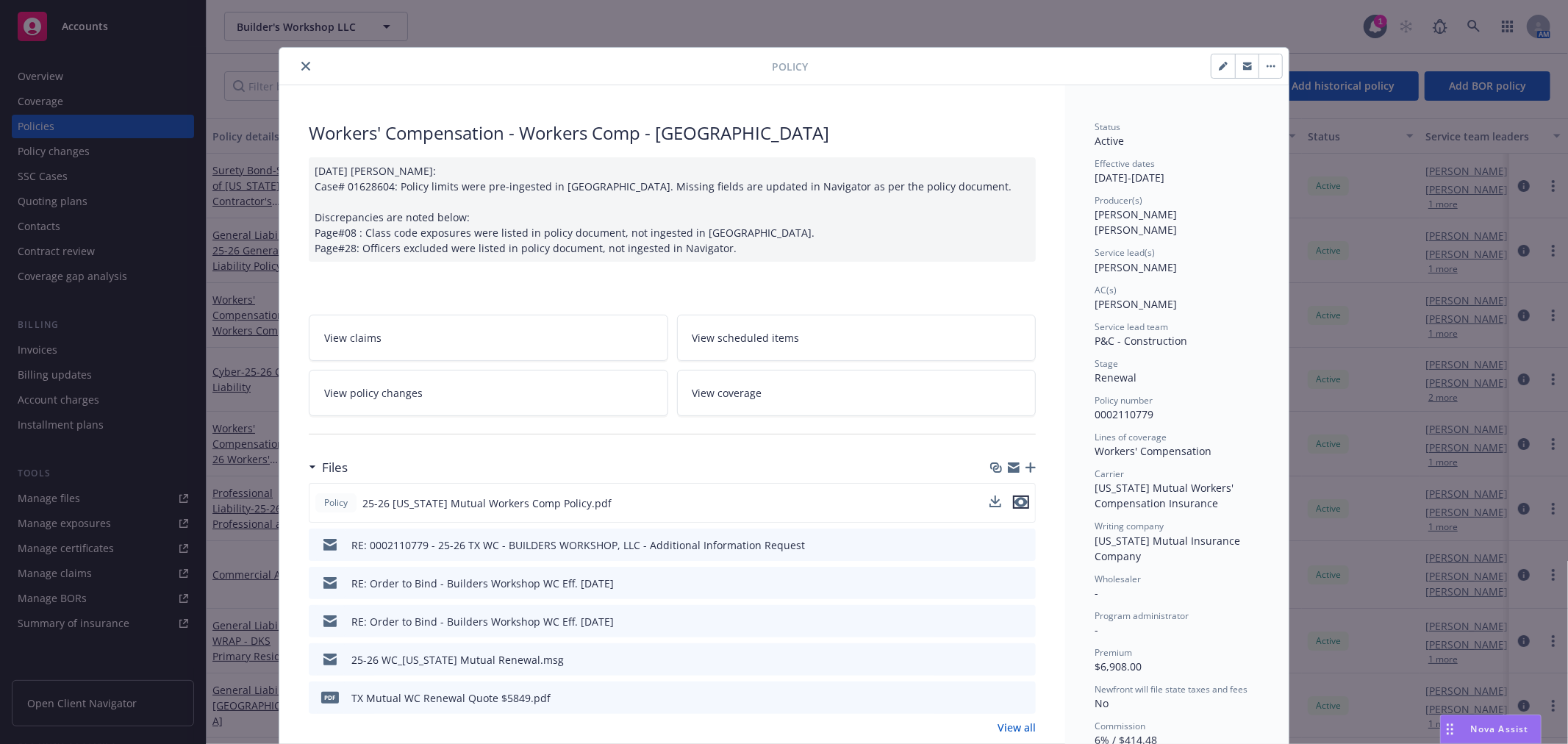
click at [1014, 500] on icon "preview file" at bounding box center [1021, 502] width 14 height 11
click at [291, 59] on div at bounding box center [528, 66] width 487 height 18
click at [301, 67] on icon "close" at bounding box center [305, 65] width 9 height 9
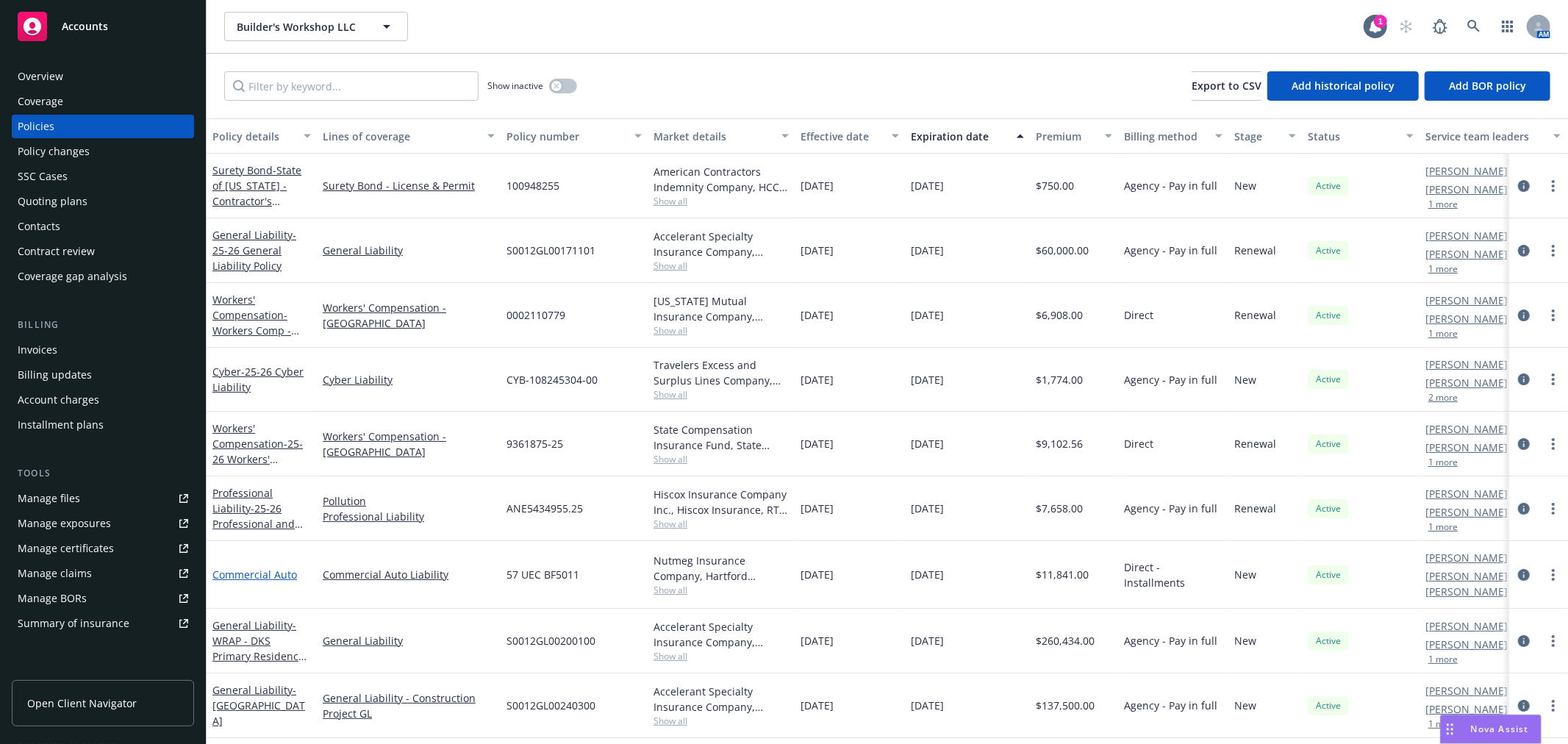
click at [255, 570] on link "Commercial Auto" at bounding box center [255, 574] width 85 height 14
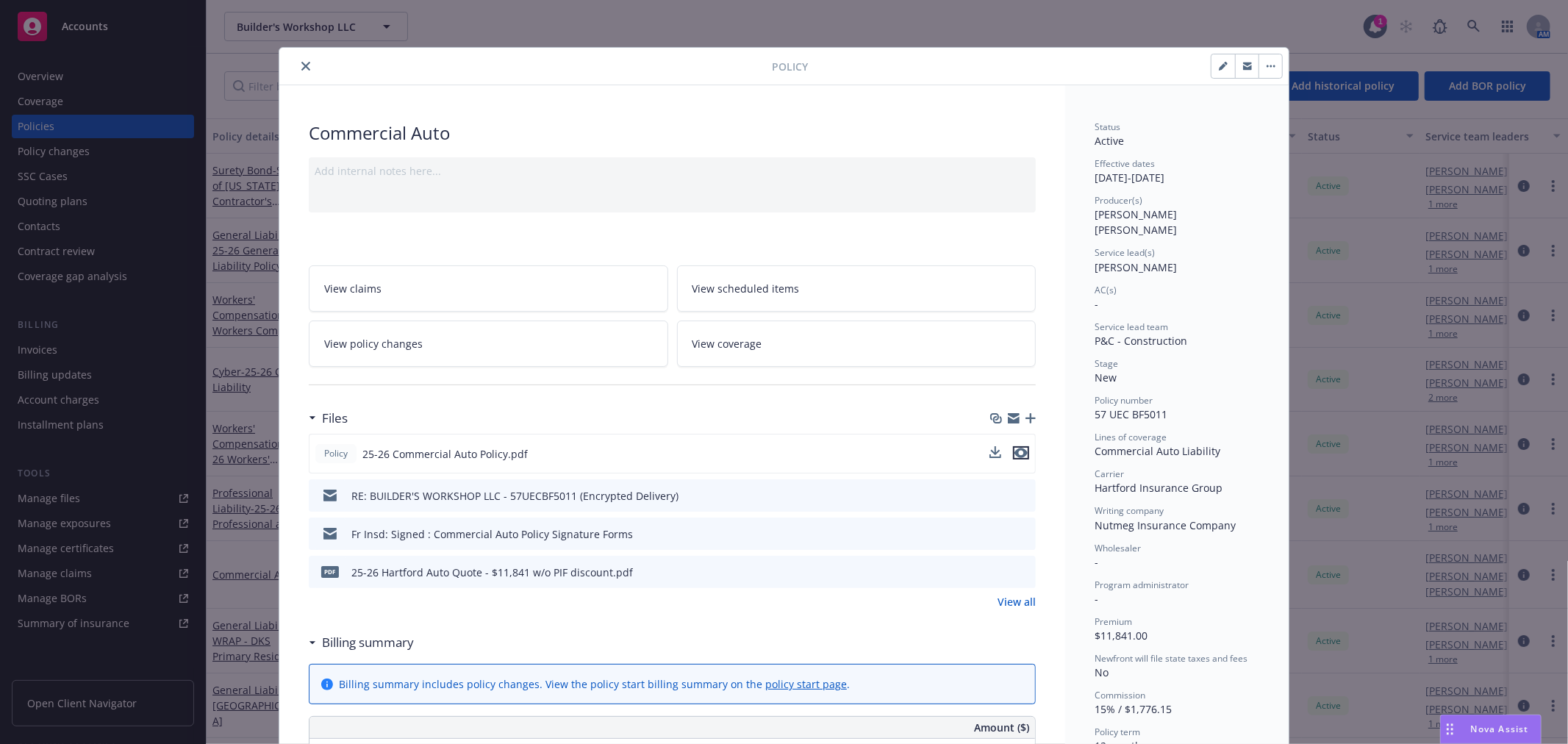
click at [1014, 452] on icon "preview file" at bounding box center [1021, 452] width 14 height 11
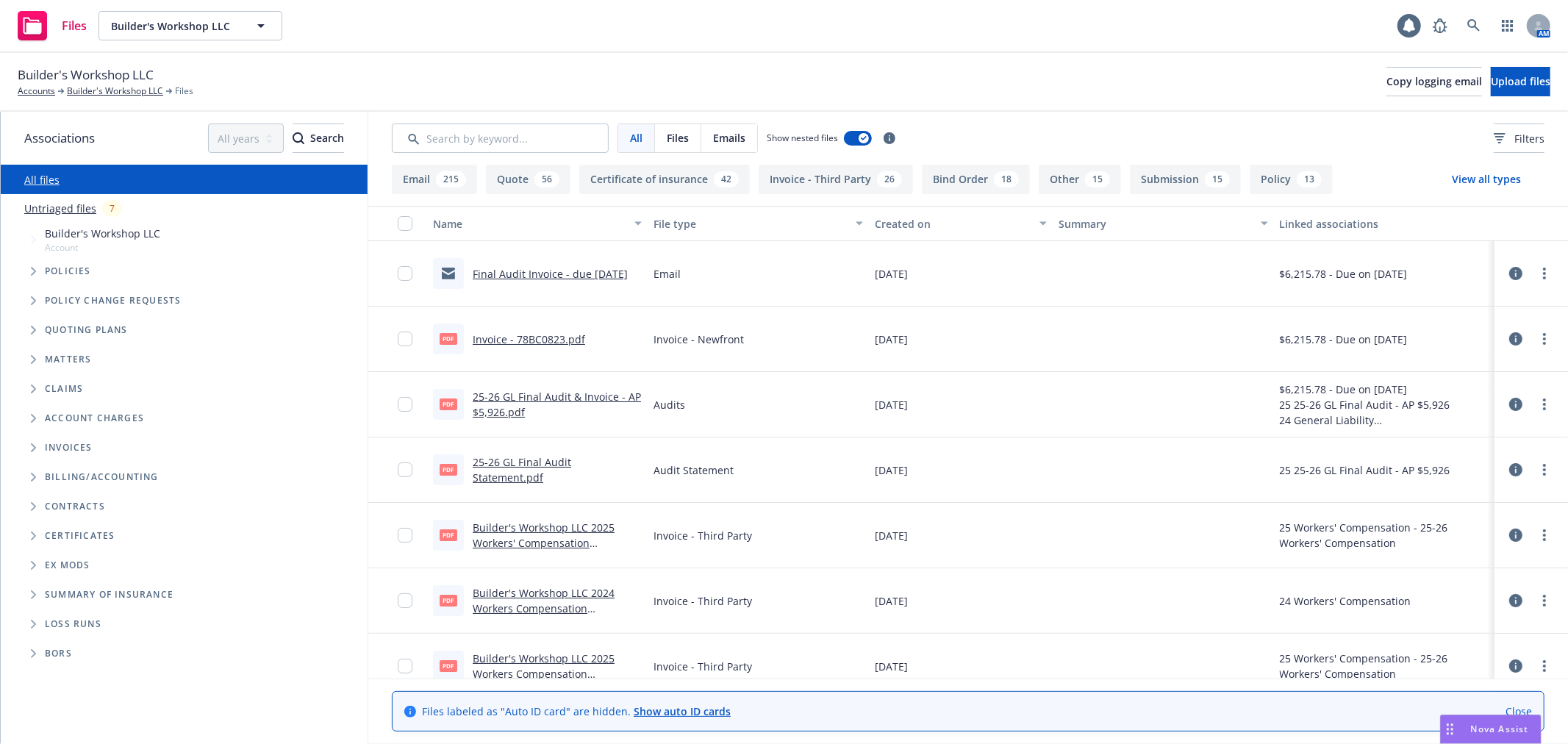
click at [71, 623] on span "Loss Runs" at bounding box center [73, 623] width 57 height 9
click at [31, 620] on icon "Folder Tree Example" at bounding box center [34, 623] width 6 height 9
click at [59, 679] on link "2025" at bounding box center [57, 680] width 23 height 16
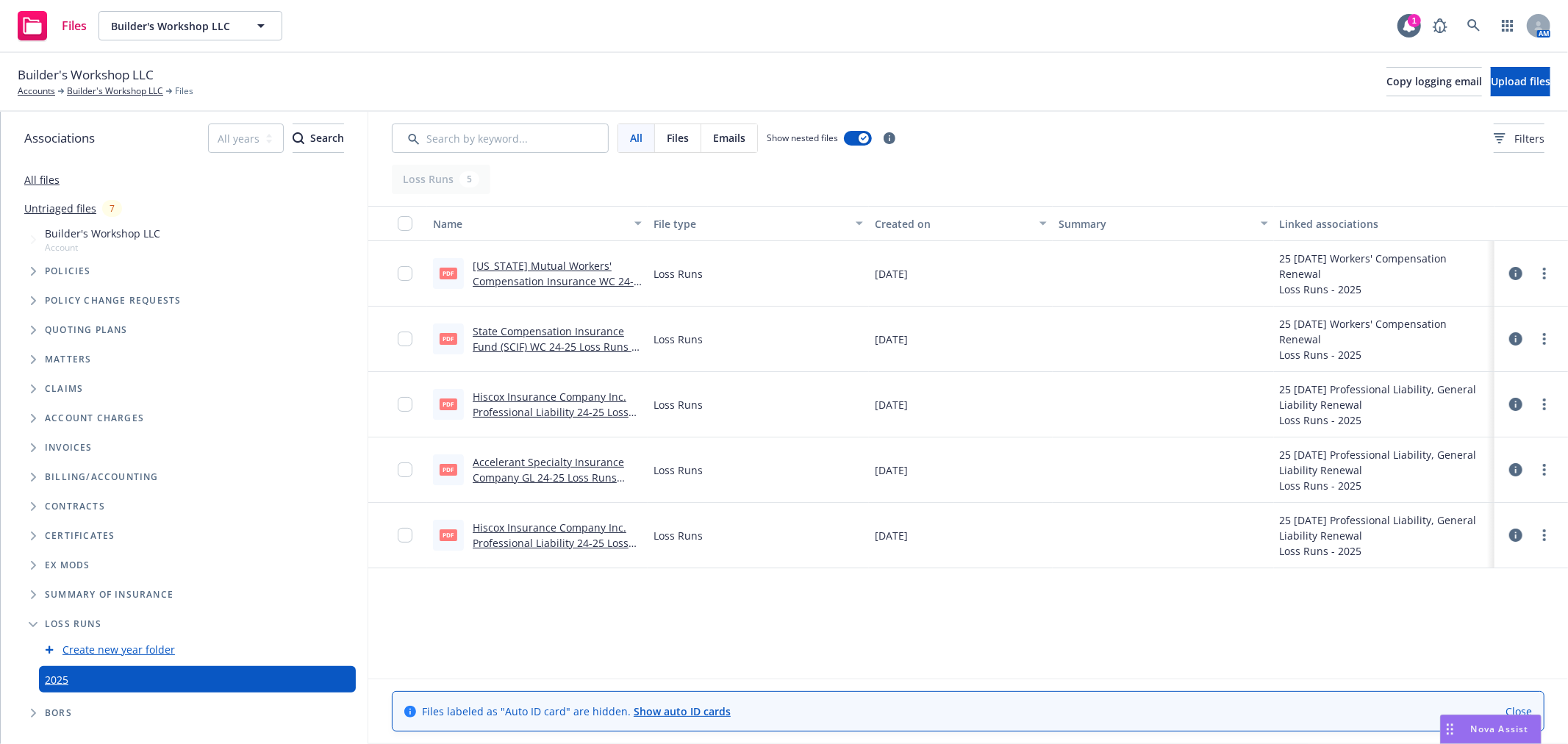
click at [548, 329] on link "State Compensation Insurance Fund (SCIF) WC 24-25 Loss Runs - Valued [DATE].pdf" at bounding box center [554, 346] width 163 height 45
click at [539, 270] on link "Texas Mutual Workers' Compensation Insurance WC 24-25 Loss Runs - Valued 02-13-…" at bounding box center [554, 281] width 163 height 45
click at [1465, 725] on div "Nova Assist" at bounding box center [1500, 728] width 82 height 13
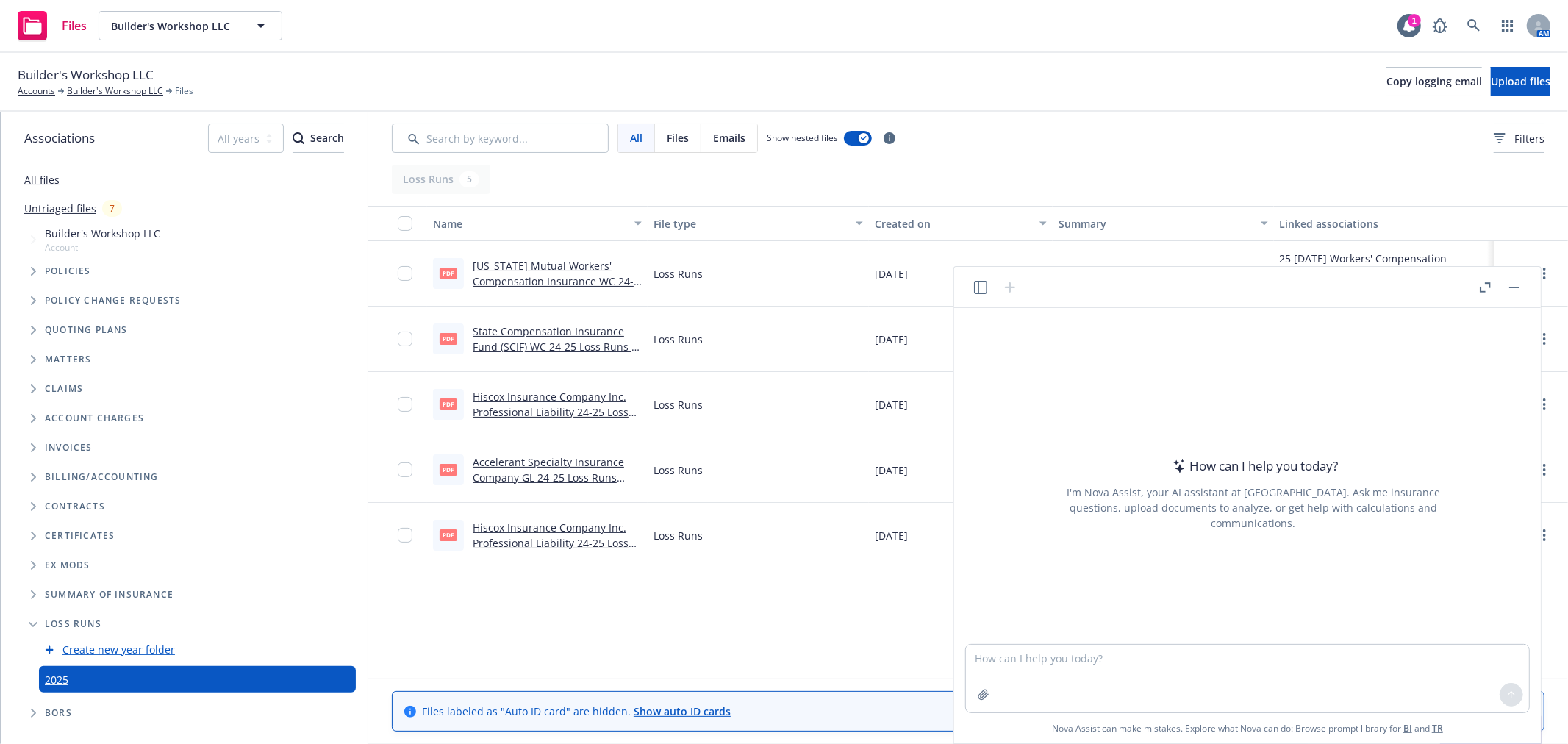
click at [1440, 715] on button "Nova Assist" at bounding box center [1491, 729] width 101 height 29
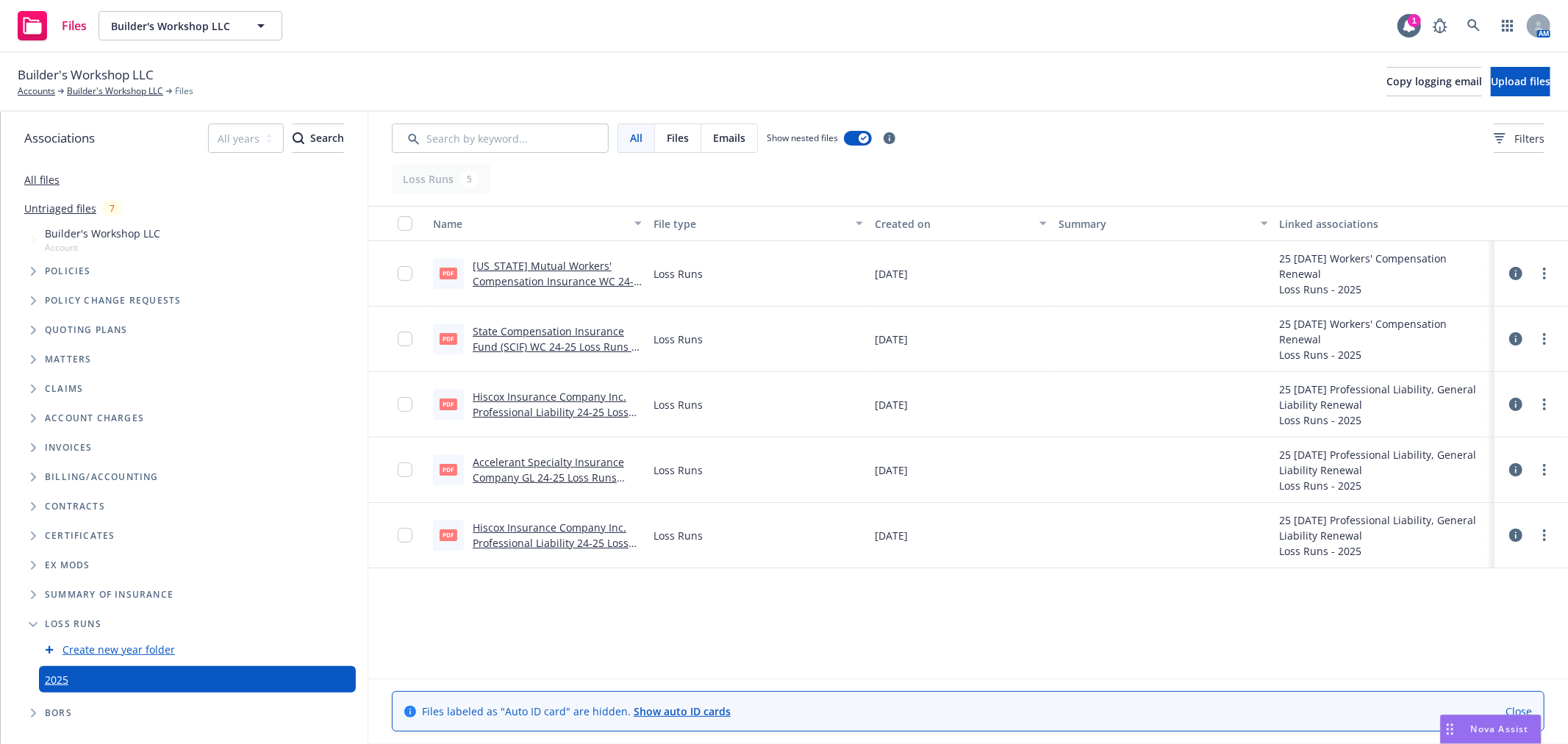
click at [1440, 715] on button "Nova Assist" at bounding box center [1491, 729] width 101 height 29
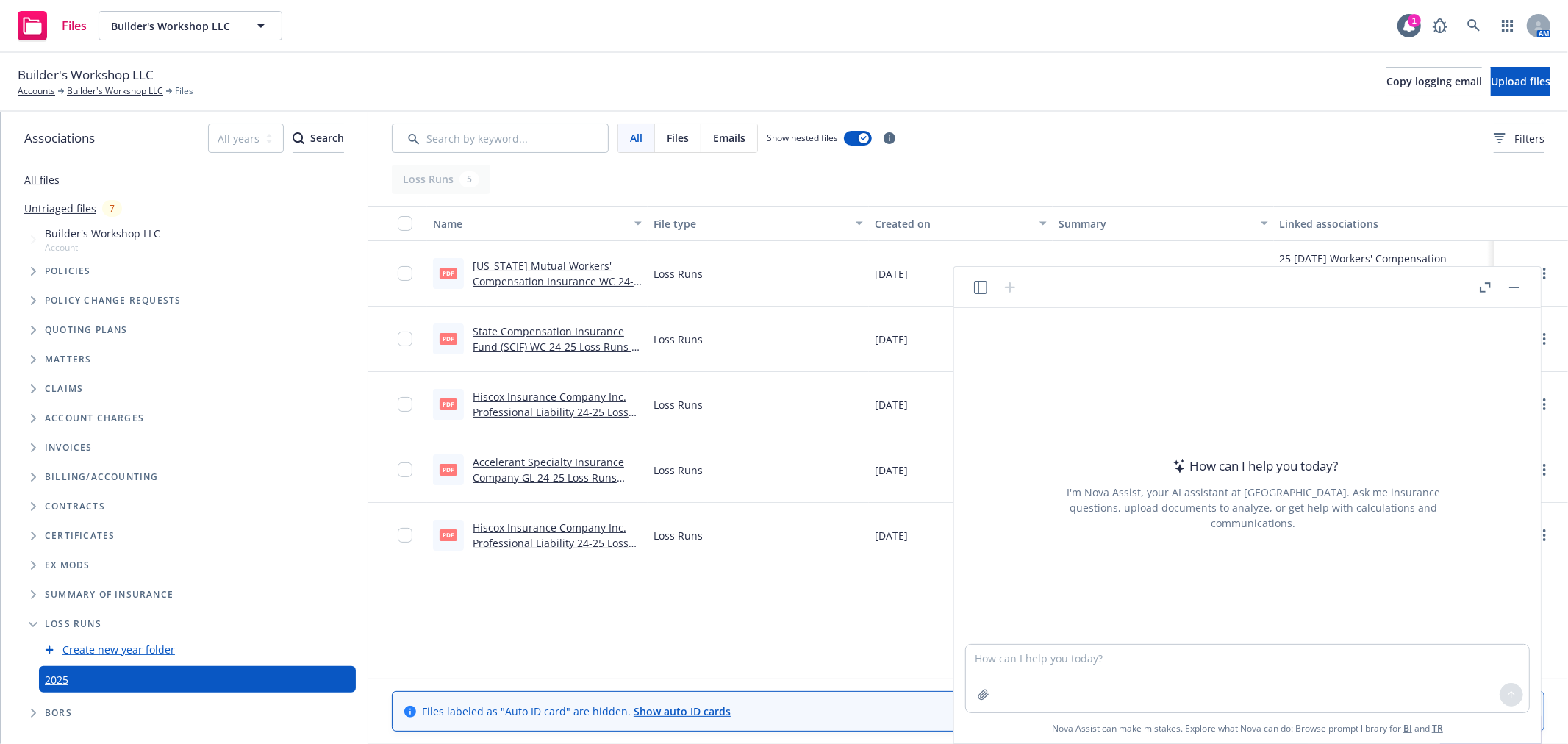
click at [1440, 715] on button "Nova Assist" at bounding box center [1491, 729] width 101 height 29
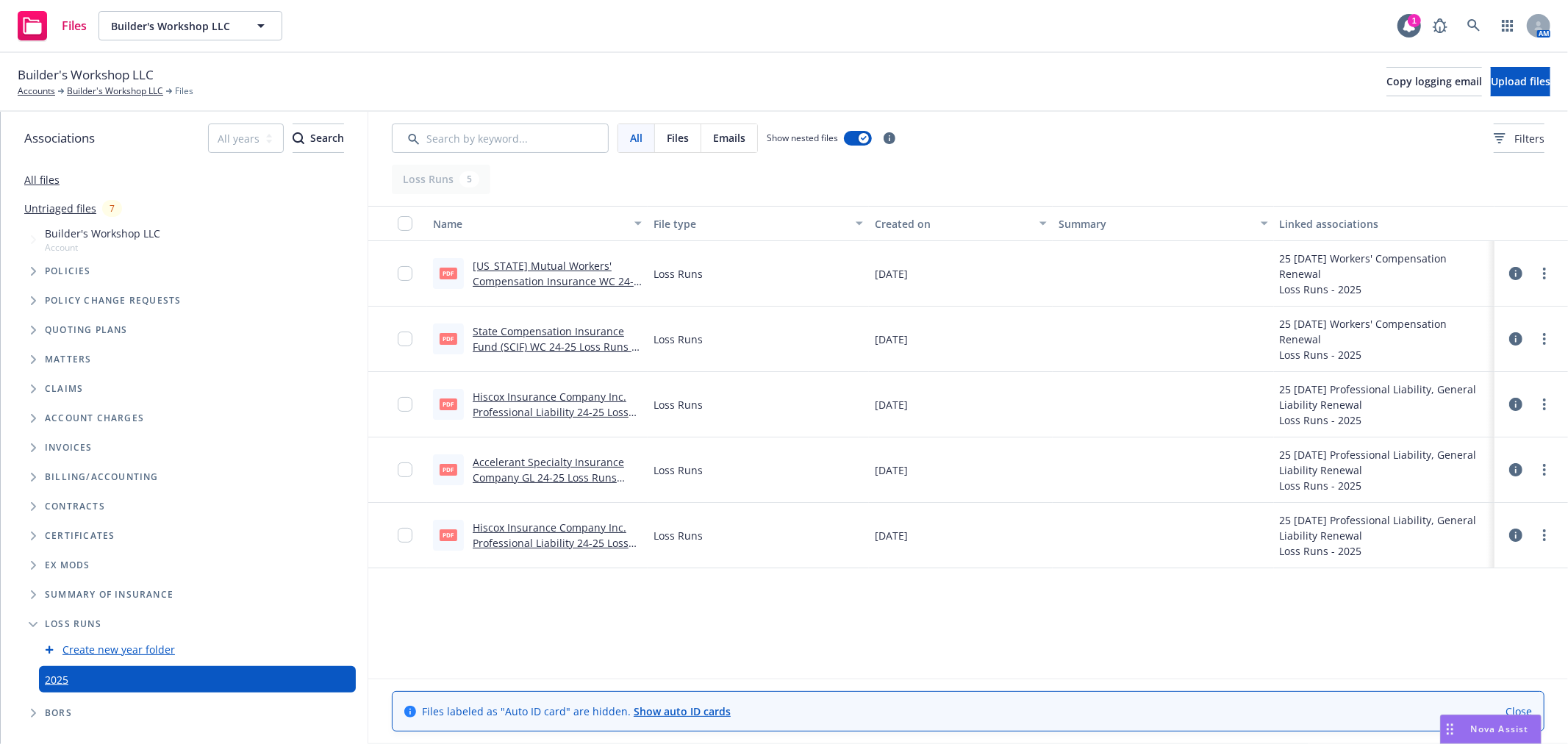
click at [1476, 717] on div "Nova Assist" at bounding box center [1490, 728] width 100 height 28
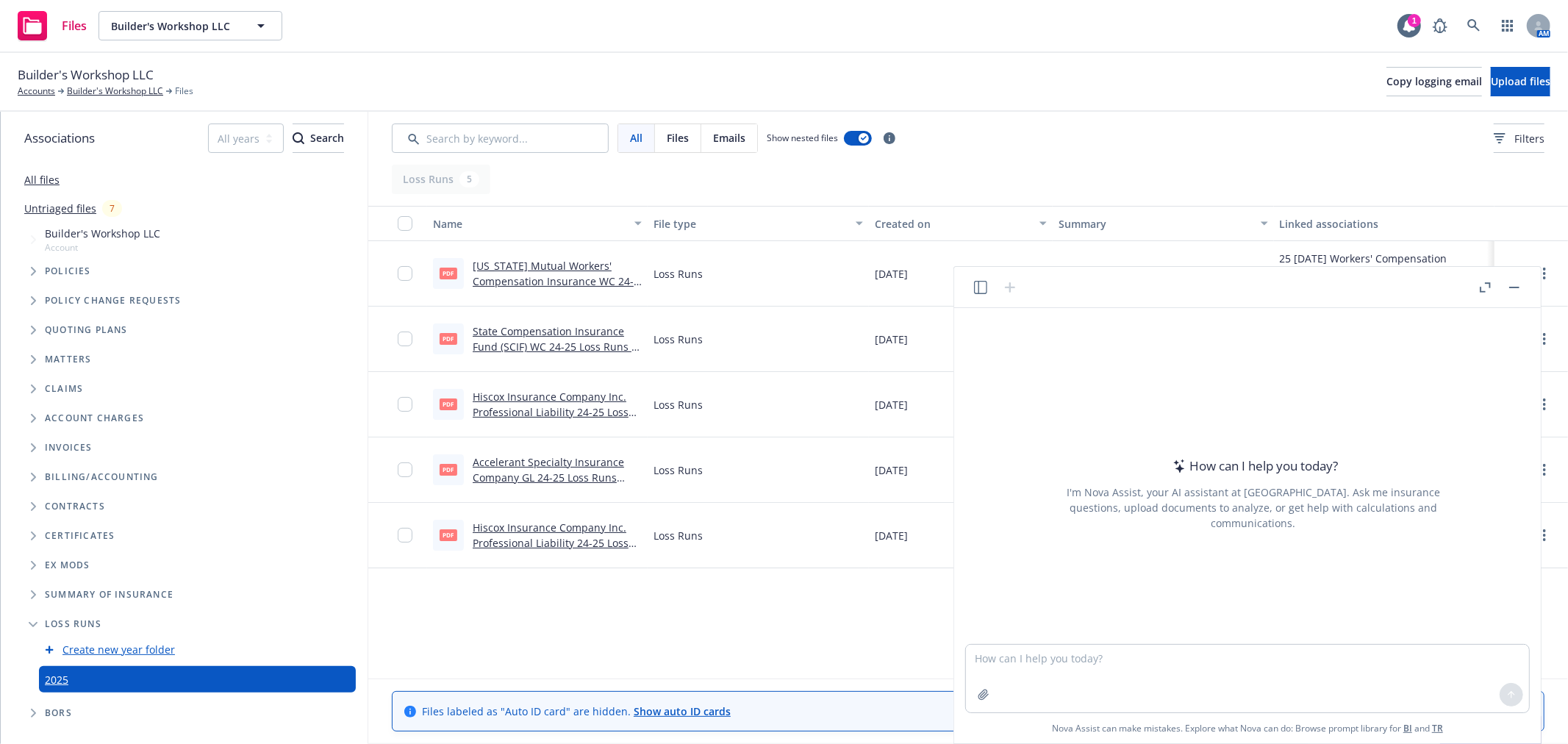
click at [1440, 715] on button "Nova Assist" at bounding box center [1491, 729] width 101 height 29
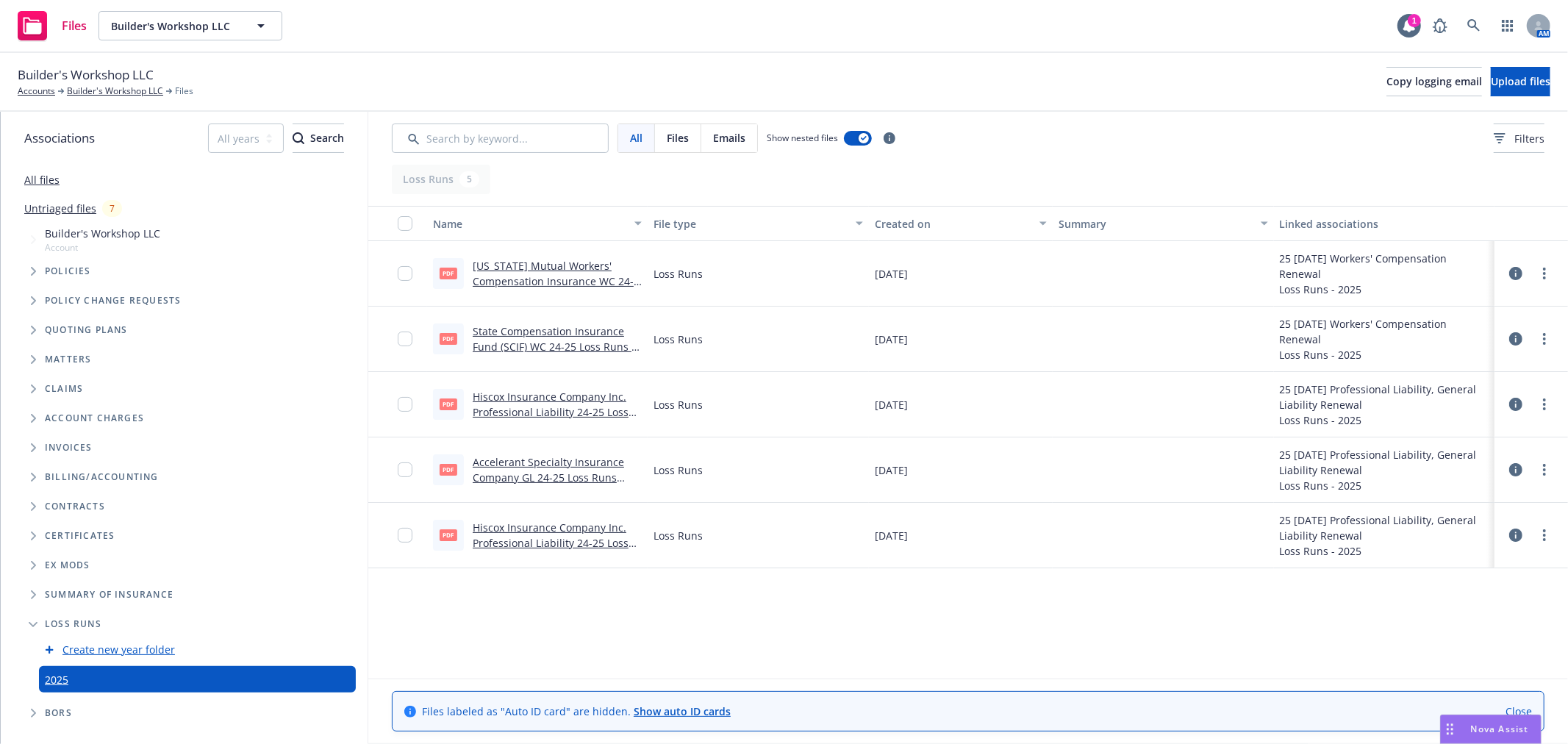
click at [1523, 718] on div "Nova Assist" at bounding box center [1490, 728] width 100 height 28
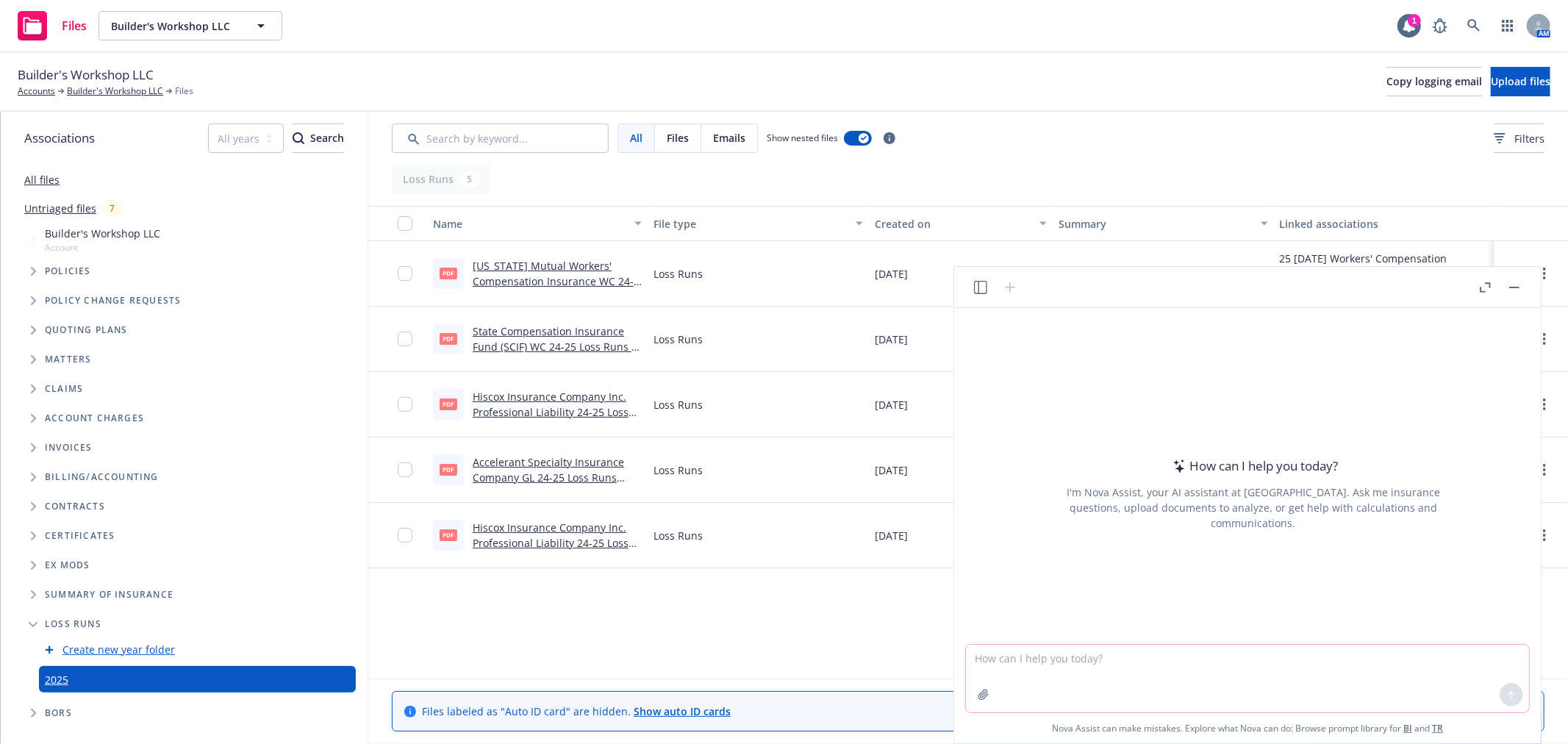
click at [1324, 667] on textarea at bounding box center [1247, 678] width 563 height 67
type textarea "what year was builders workshop LLC started>"
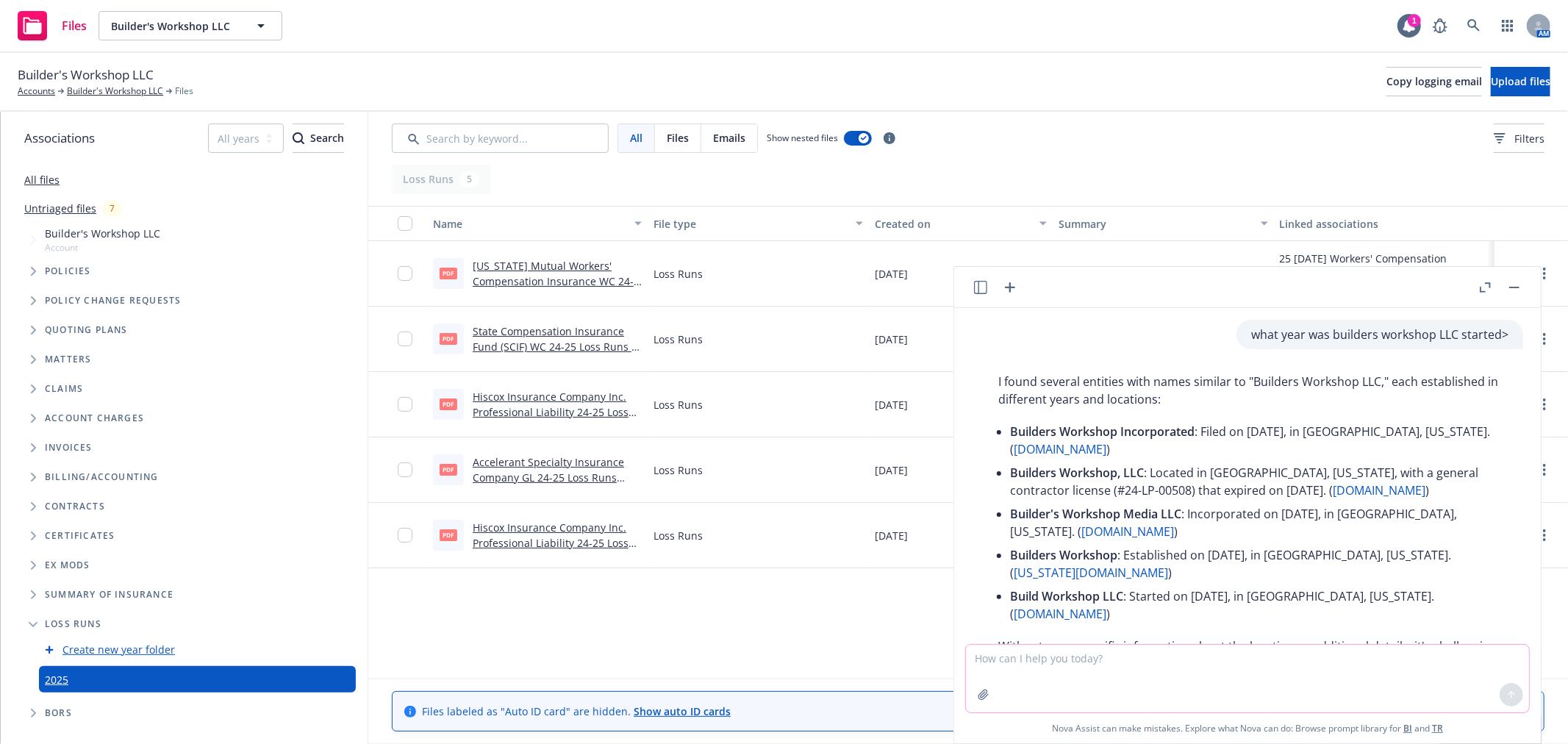
scroll to position [70, 0]
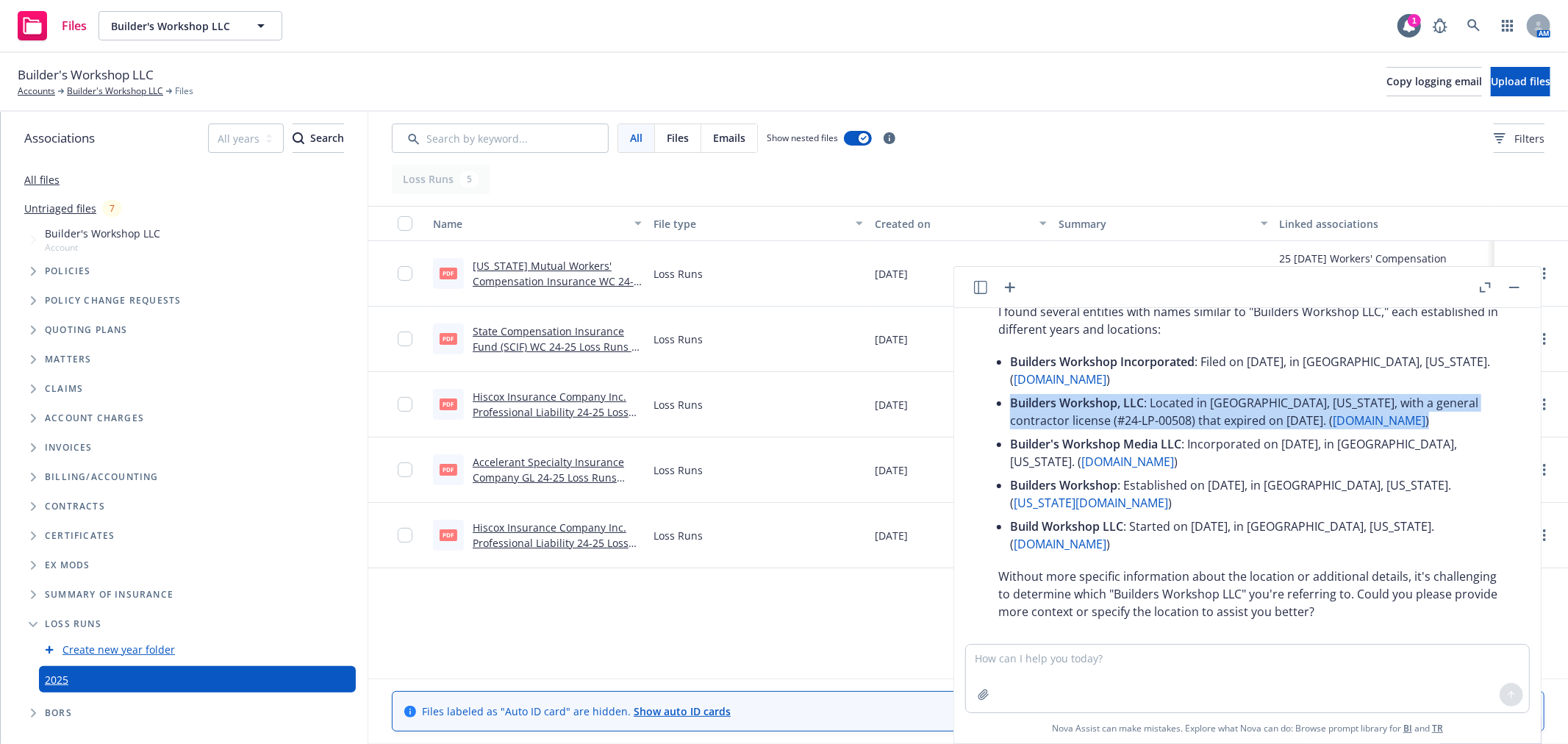
drag, startPoint x: 1010, startPoint y: 399, endPoint x: 1376, endPoint y: 424, distance: 366.9
click at [1376, 424] on p "Builders Workshop, LLC : Located in Austin, Texas, with a general contractor li…" at bounding box center [1259, 411] width 498 height 35
copy p "Builders Workshop, LLC : Located in Austin, Texas, with a general contractor li…"
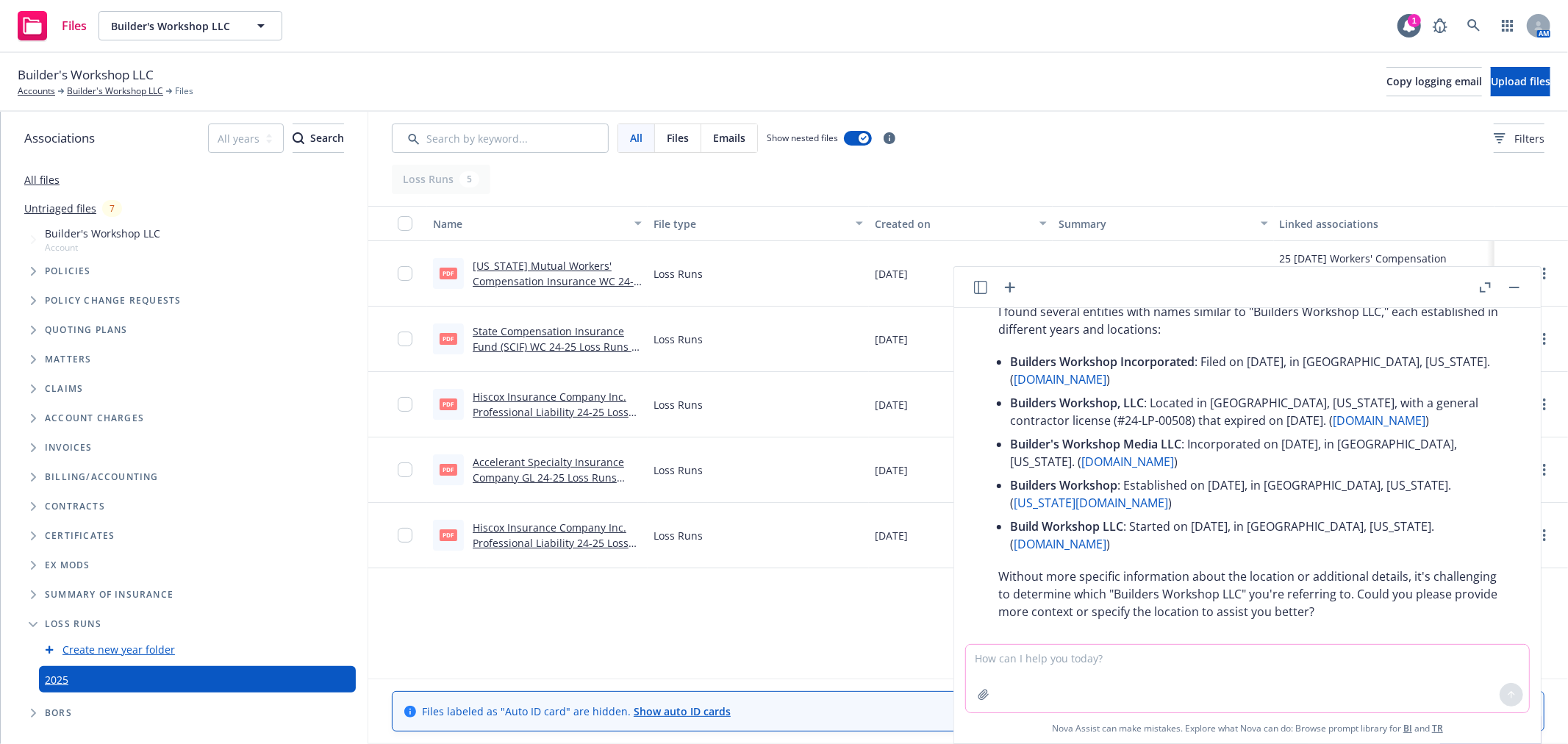
click at [1157, 669] on textarea at bounding box center [1247, 678] width 563 height 67
paste textarea "Builders Workshop, LLC: Located in Austin, Texas, with a general contractor lic…"
drag, startPoint x: 1165, startPoint y: 650, endPoint x: 970, endPoint y: 644, distance: 195.1
click at [970, 644] on textarea "Builders Workshop, LLC: Located in Austin, Texas, with a general contractor lic…" at bounding box center [1247, 670] width 563 height 83
click at [975, 640] on textarea "Builders Workshop, LLC: Located in Austin, Texas, with a general contractor lic…" at bounding box center [1247, 670] width 563 height 83
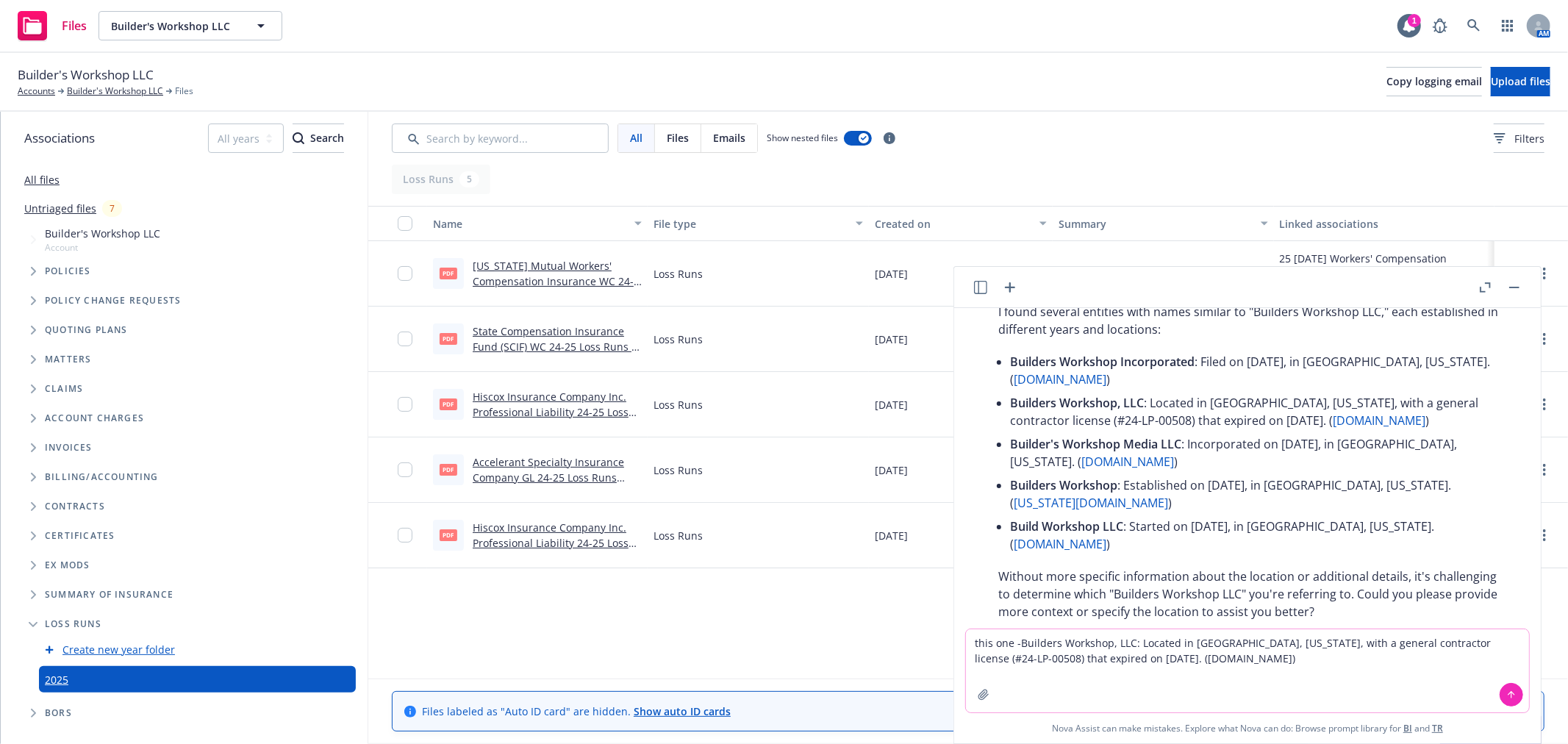
type textarea "this one - Builders Workshop, LLC: Located in Austin, Texas, with a general con…"
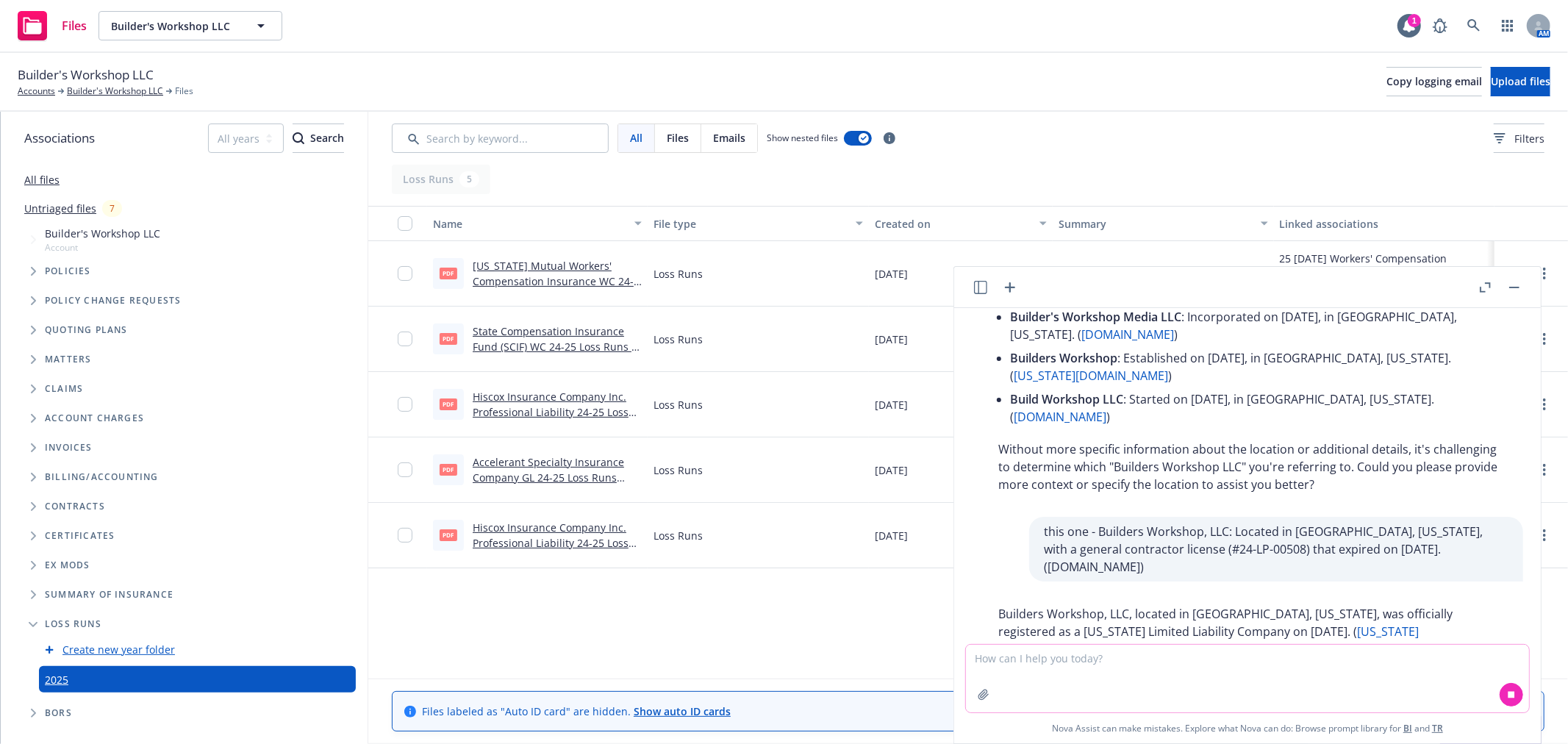
scroll to position [216, 0]
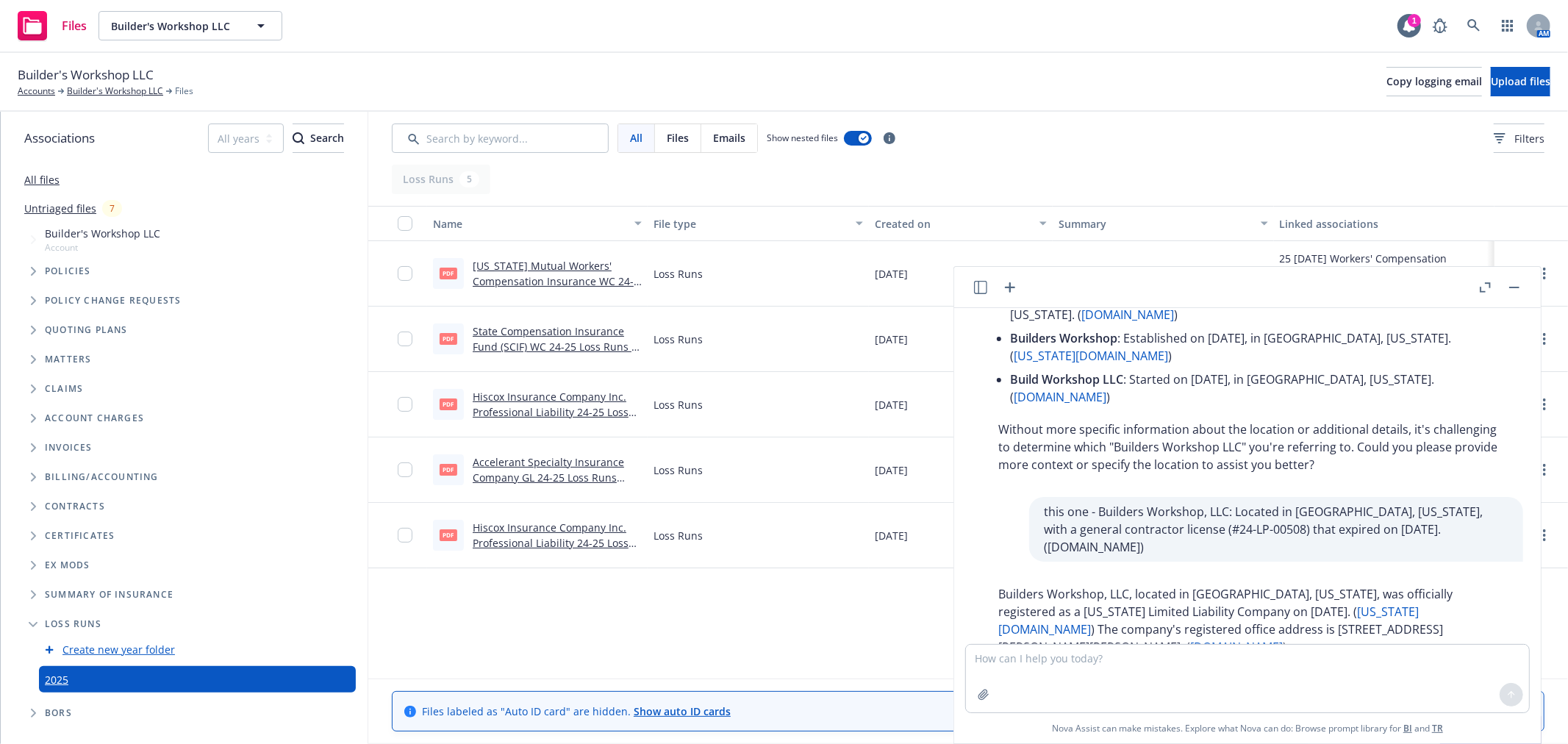
click at [1282, 639] on link "buildzoom.com" at bounding box center [1235, 646] width 93 height 17
click at [85, 90] on link "Builder's Workshop LLC" at bounding box center [115, 92] width 97 height 14
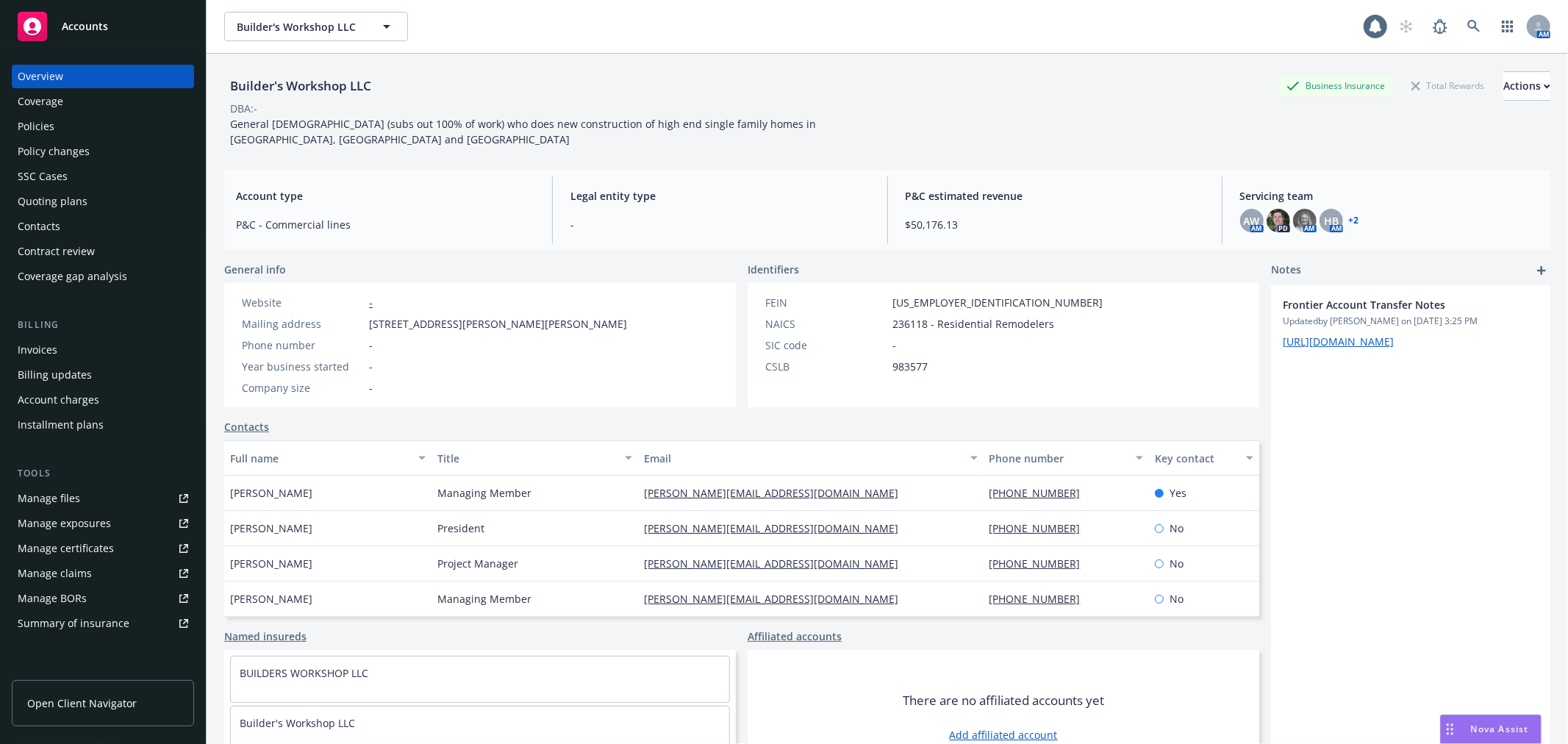
click at [50, 124] on div "Policies" at bounding box center [36, 127] width 37 height 23
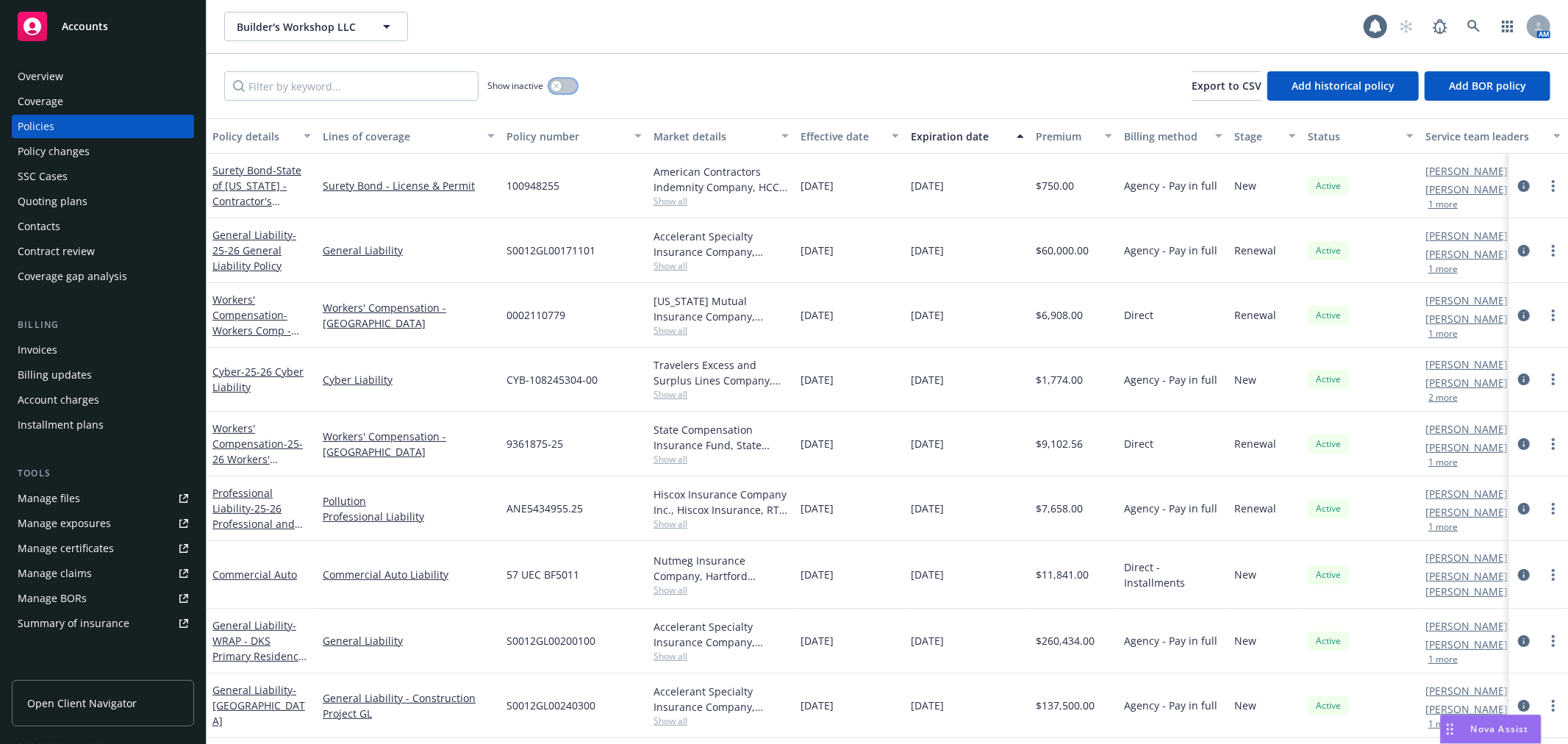
click at [557, 85] on icon "button" at bounding box center [557, 86] width 6 height 6
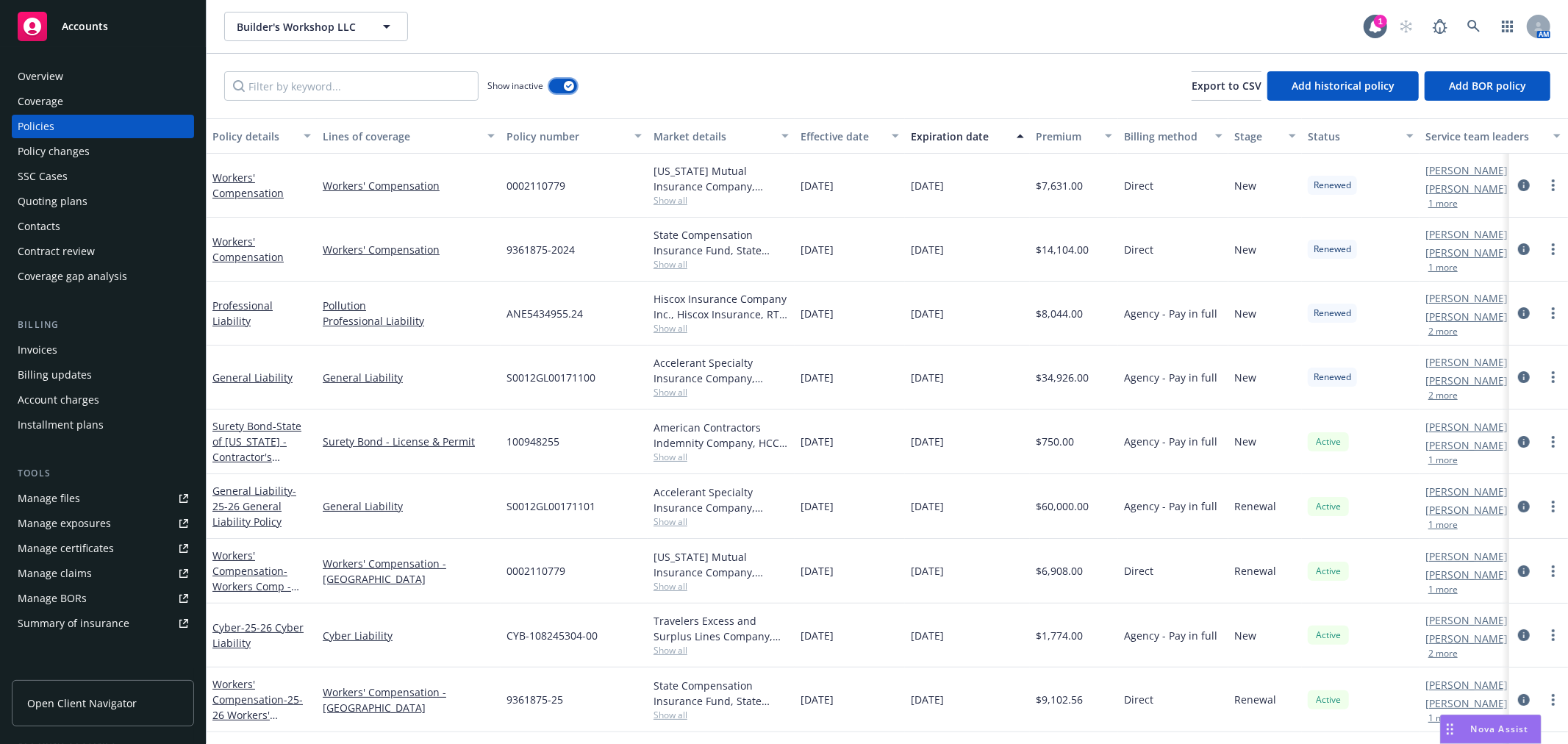
click at [574, 84] on button "button" at bounding box center [563, 86] width 28 height 15
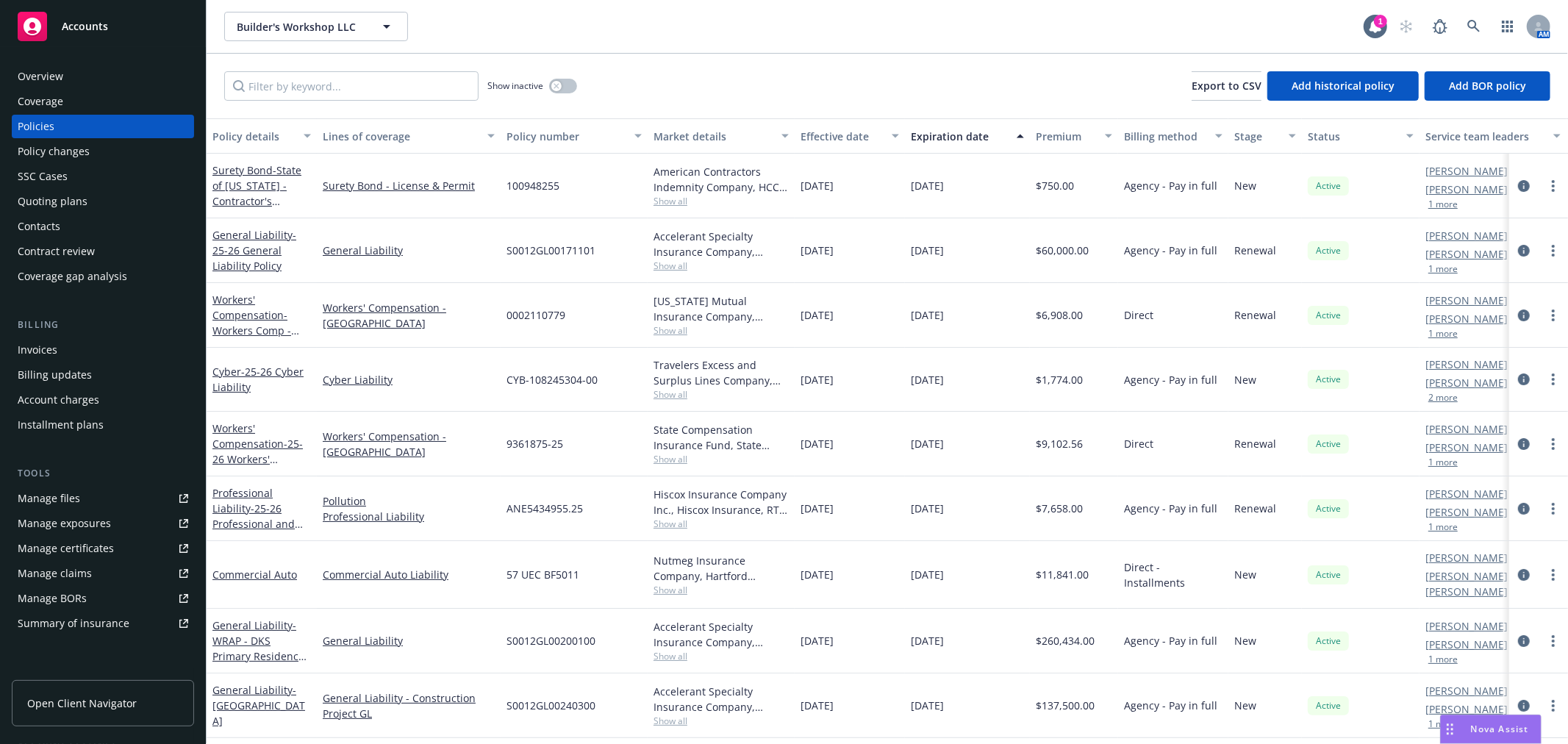
click at [76, 75] on div "Overview" at bounding box center [102, 76] width 171 height 23
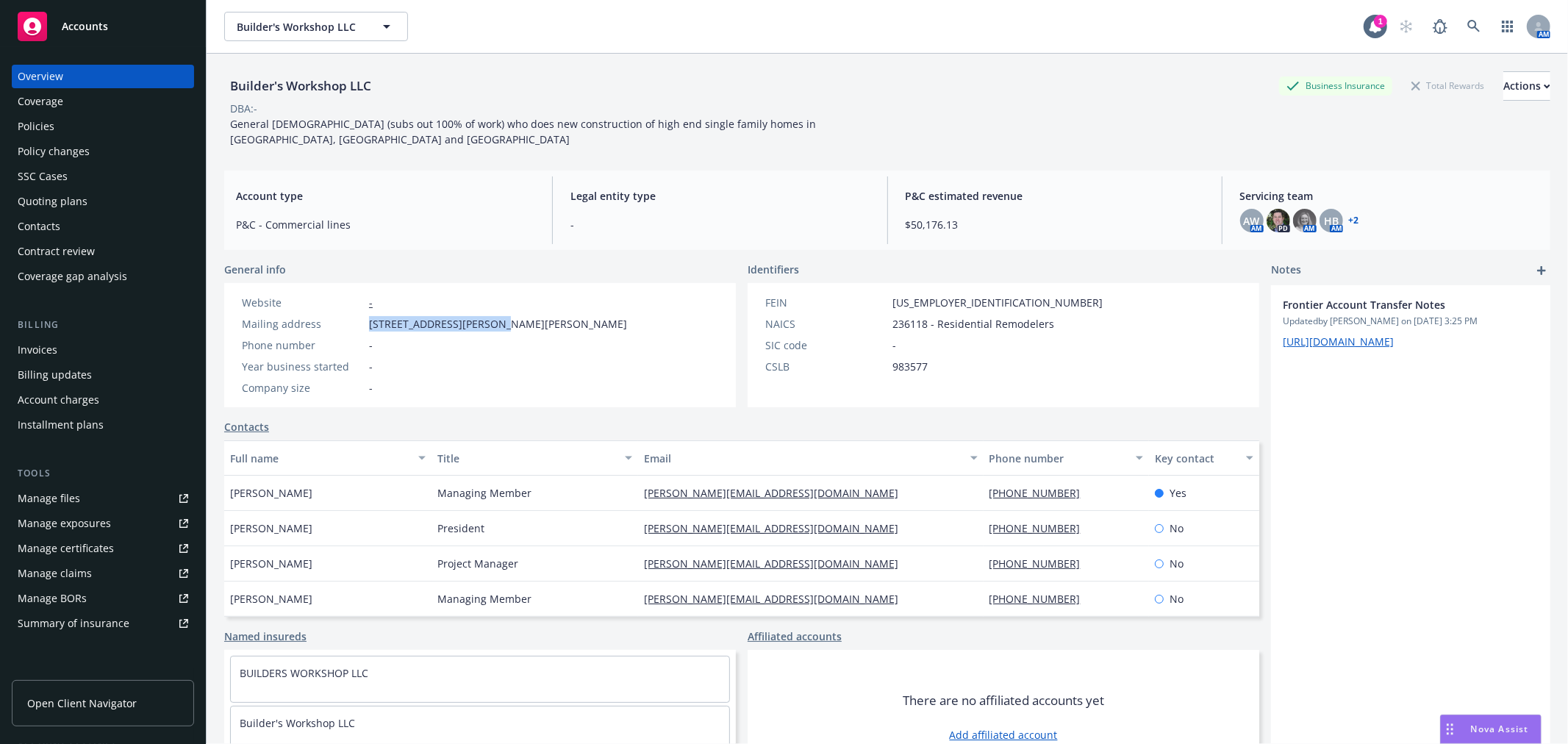
drag, startPoint x: 366, startPoint y: 306, endPoint x: 491, endPoint y: 314, distance: 125.3
click at [491, 316] on div "Mailing address [STREET_ADDRESS][PERSON_NAME][PERSON_NAME]" at bounding box center [434, 324] width 397 height 16
copy span "[STREET_ADDRESS][PERSON_NAME][PERSON_NAME]"
drag, startPoint x: 497, startPoint y: 307, endPoint x: 529, endPoint y: 307, distance: 32.0
click at [529, 316] on span "[STREET_ADDRESS][PERSON_NAME][PERSON_NAME]" at bounding box center [497, 324] width 258 height 16
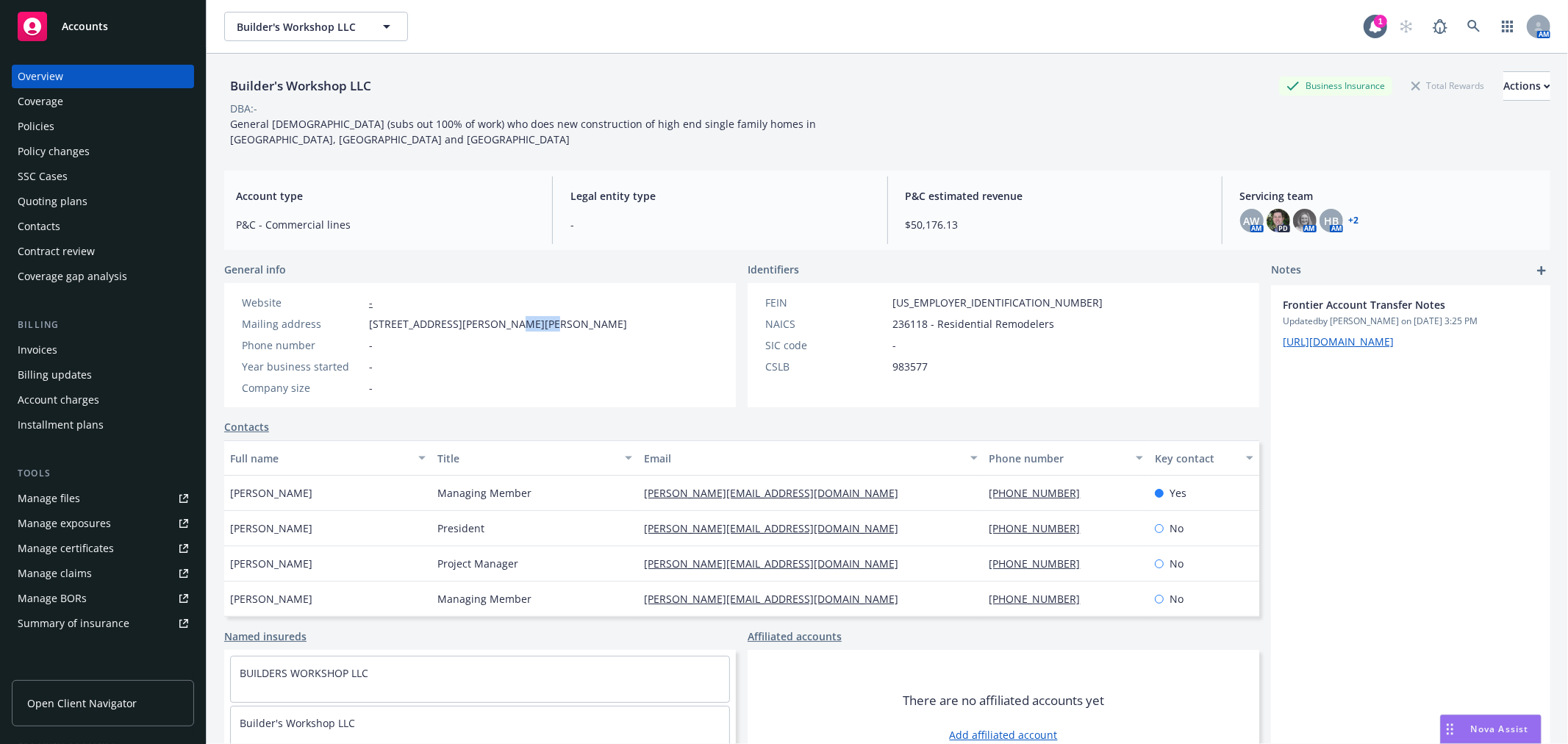
copy span "Austin"
click at [1500, 730] on span "Nova Assist" at bounding box center [1500, 728] width 59 height 13
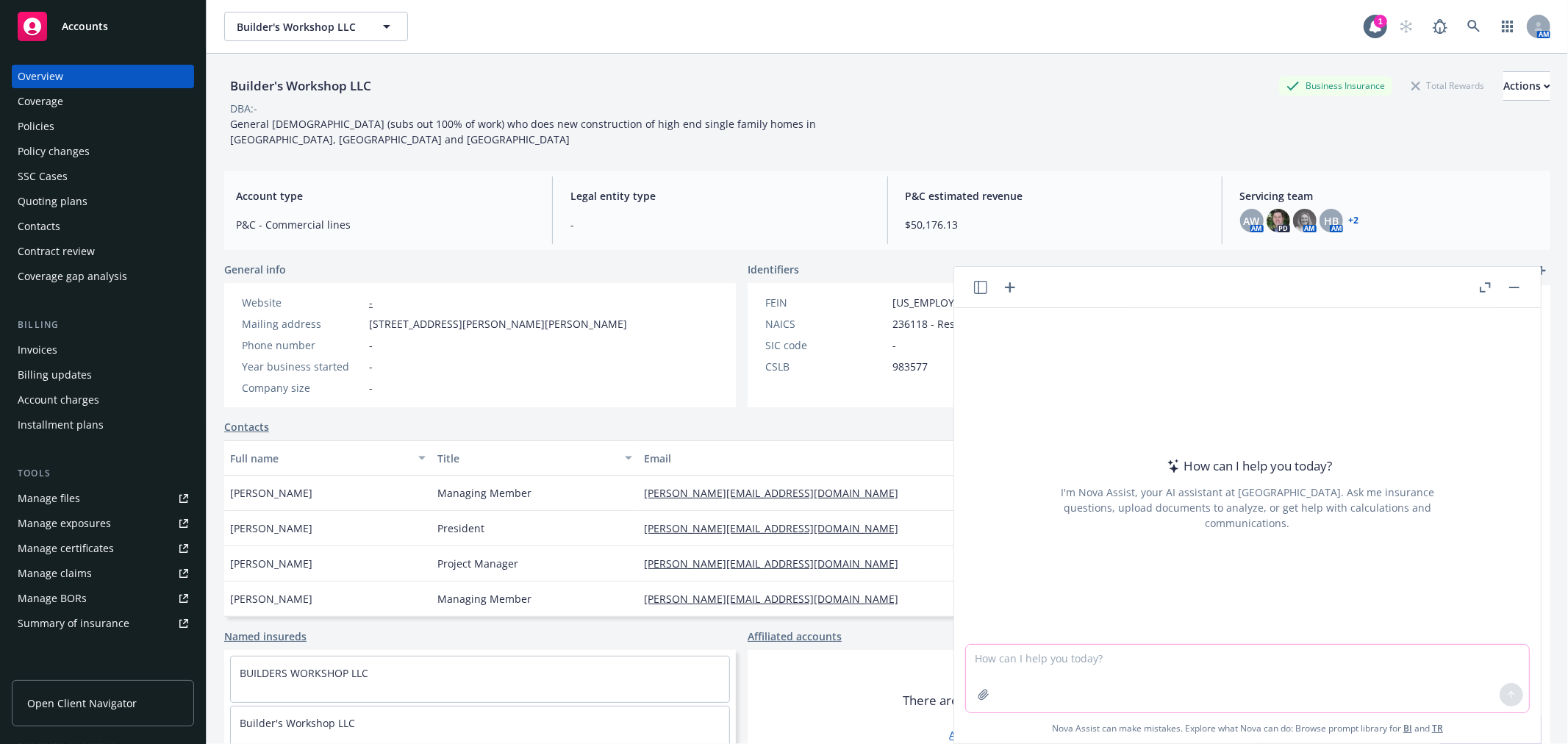
click at [1142, 671] on textarea at bounding box center [1247, 678] width 563 height 67
type textarea "what county is [GEOGRAPHIC_DATA]"
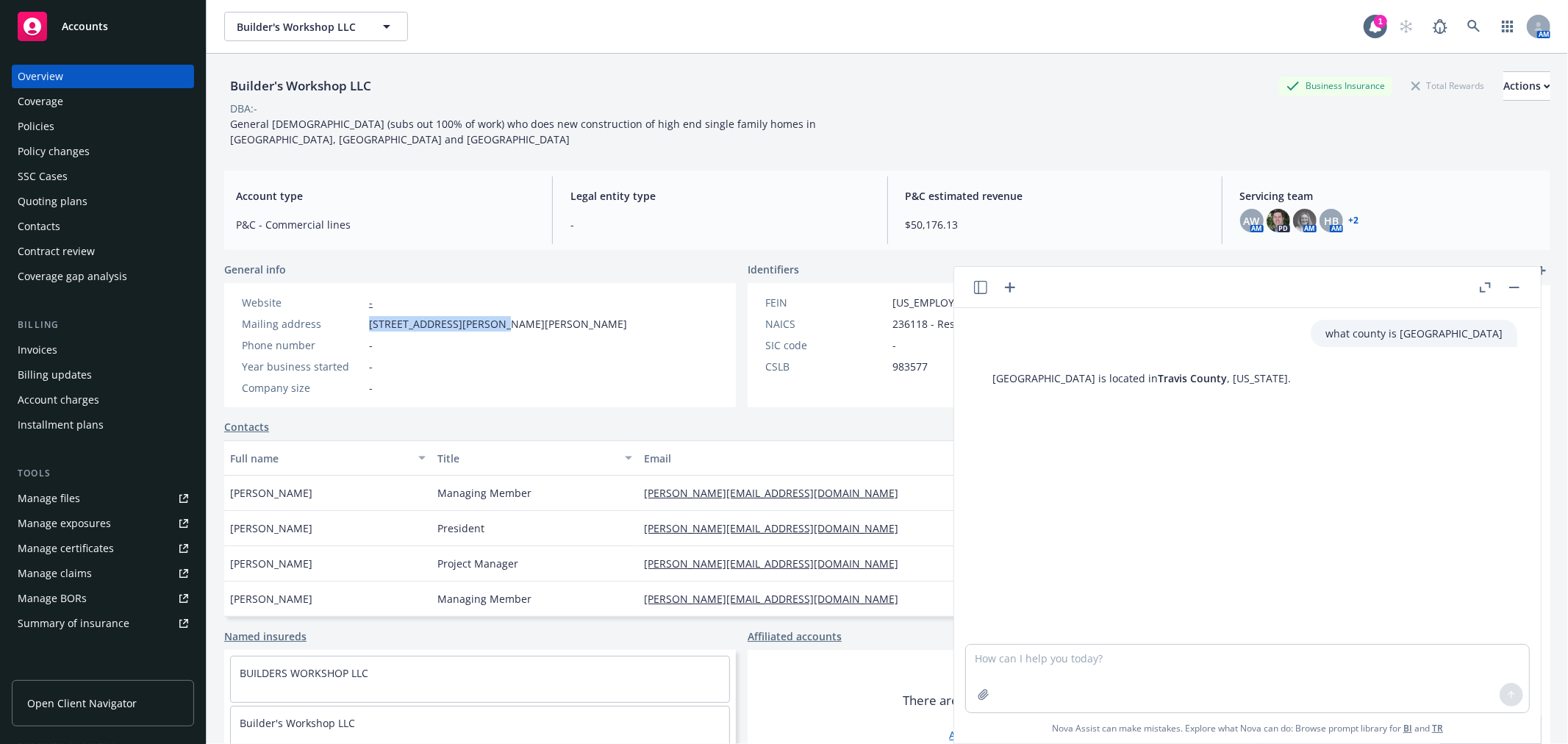
drag, startPoint x: 370, startPoint y: 304, endPoint x: 491, endPoint y: 309, distance: 121.1
click at [491, 316] on span "[STREET_ADDRESS][PERSON_NAME][PERSON_NAME]" at bounding box center [497, 324] width 258 height 16
copy span "[STREET_ADDRESS][PERSON_NAME][PERSON_NAME]"
